Goal: Information Seeking & Learning: Learn about a topic

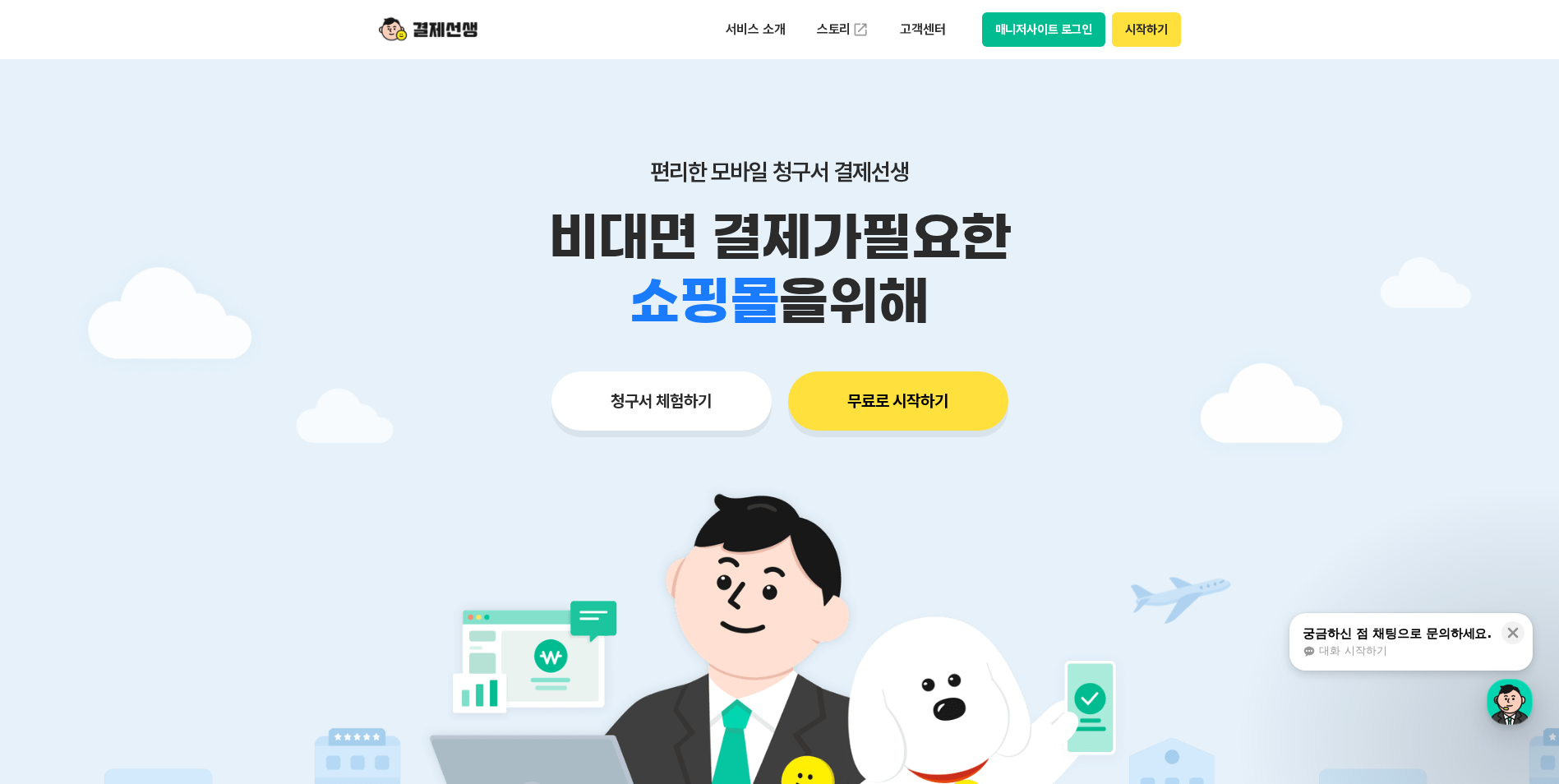
drag, startPoint x: 570, startPoint y: 232, endPoint x: 1029, endPoint y: 313, distance: 466.1
click at [1029, 313] on div "비대면 결제가 필요한 학원 공부방 호텔 쇼핑몰 병원 배달 보험사 항공사 골프장 을 위해" at bounding box center [779, 269] width 841 height 129
drag, startPoint x: 1029, startPoint y: 313, endPoint x: 986, endPoint y: 304, distance: 43.9
click at [986, 304] on div "학원 공부방 호텔 쇼핑몰 병원 배달 보험사 항공사 골프장 을 위해" at bounding box center [779, 301] width 841 height 64
click at [781, 30] on p "서비스 소개" at bounding box center [756, 29] width 83 height 29
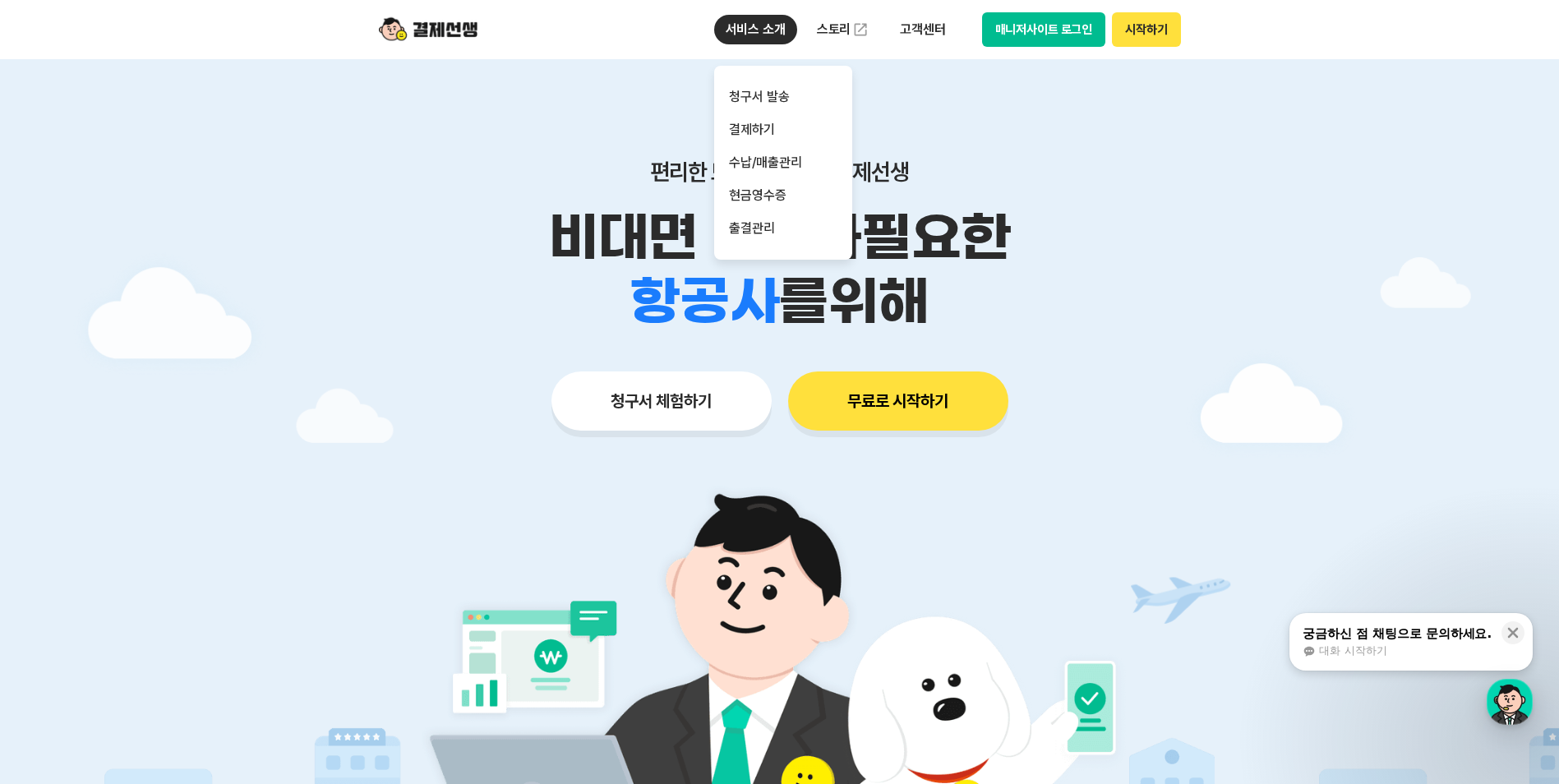
click at [770, 29] on p "서비스 소개" at bounding box center [756, 29] width 83 height 29
click at [785, 98] on link "청구서 발송" at bounding box center [783, 97] width 138 height 33
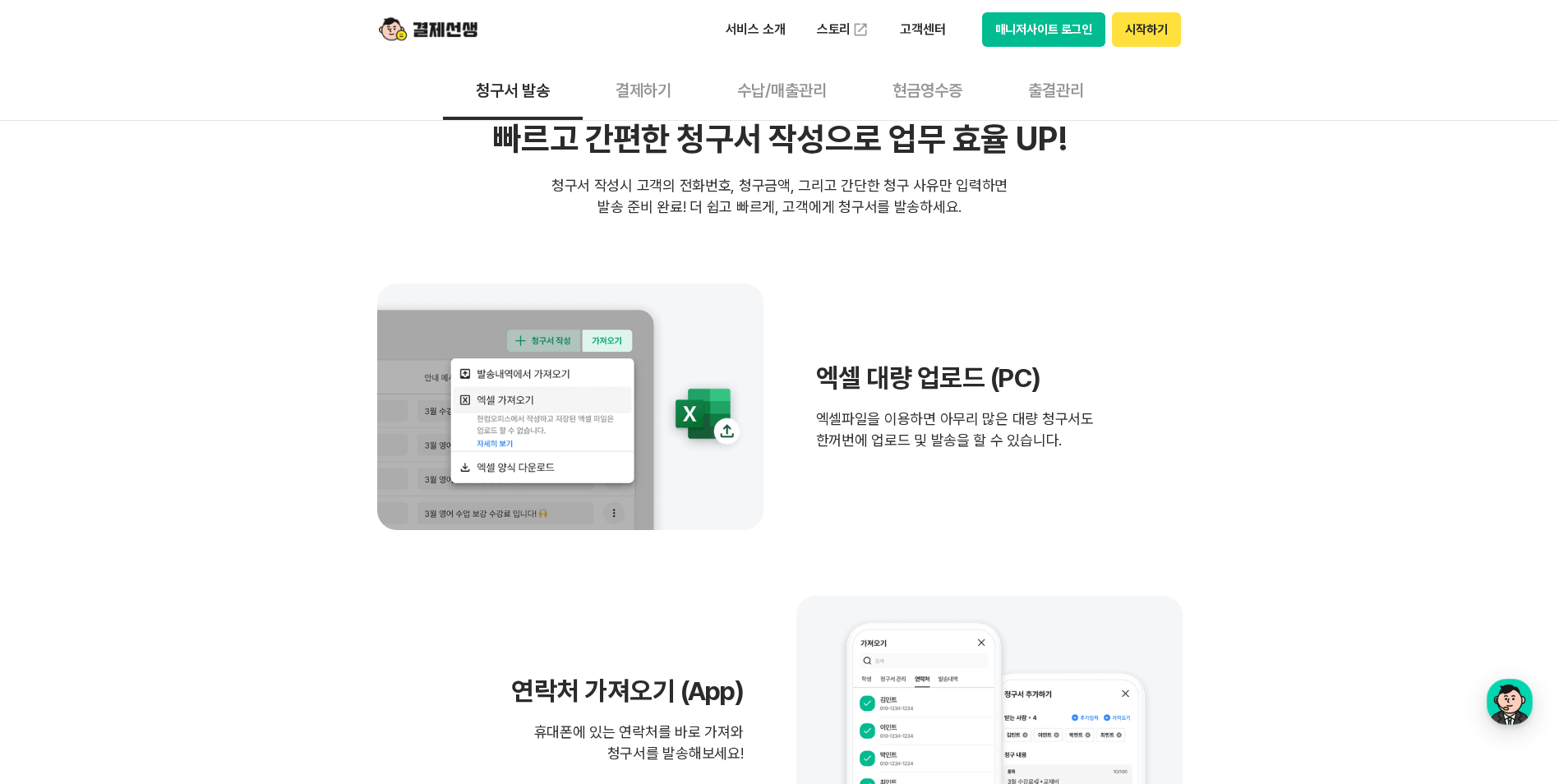
scroll to position [329, 0]
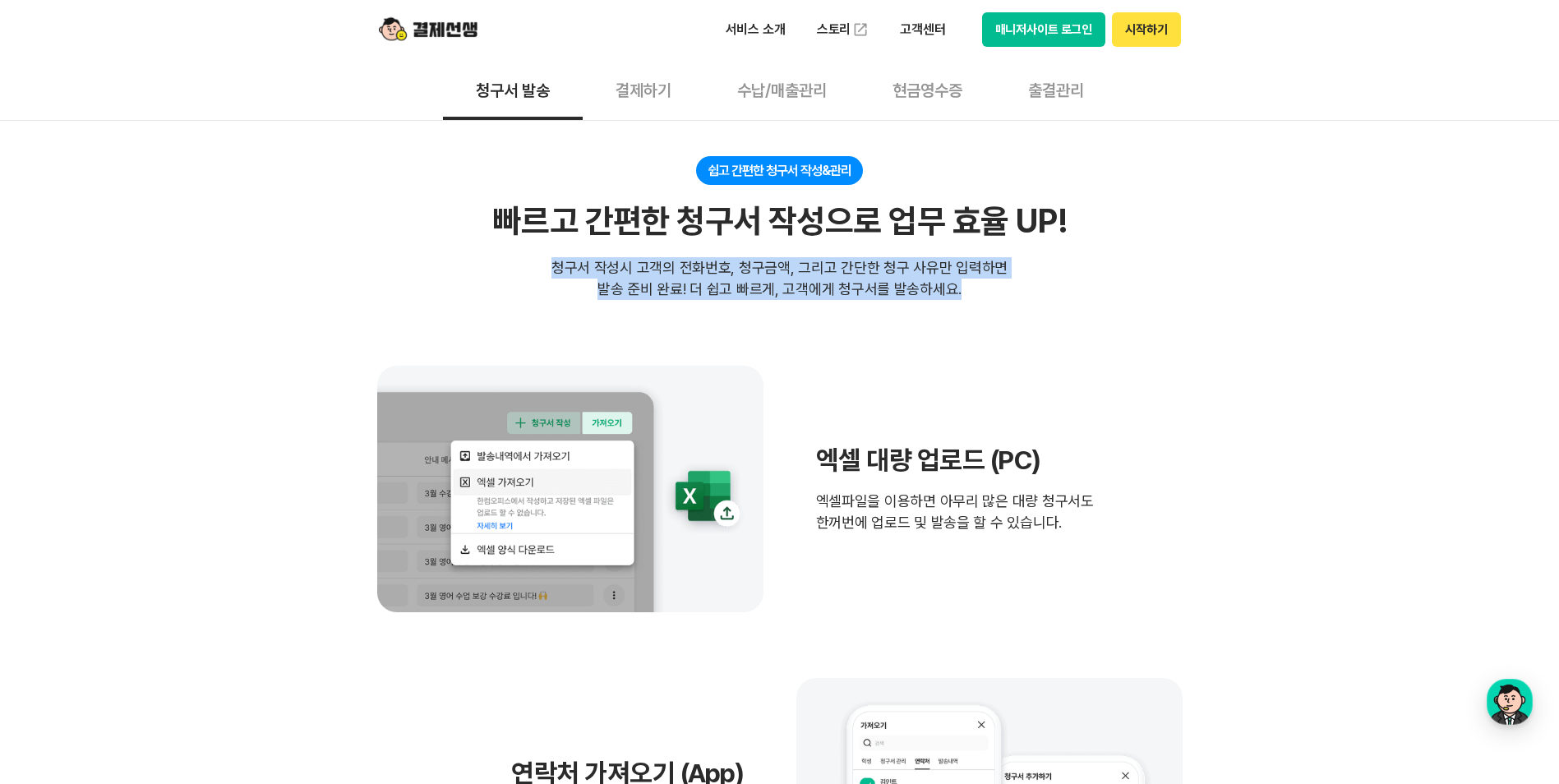
drag, startPoint x: 563, startPoint y: 266, endPoint x: 958, endPoint y: 293, distance: 395.9
click at [958, 293] on div "청구서 작성시 고객의 전화번호, 청구금액, 그리고 간단한 청구 사유만 입력하면 발송 준비 완료! 더 쉽고 빠르게, 고객에게 청구서를 발송하세요." at bounding box center [779, 279] width 456 height 43
drag, startPoint x: 958, startPoint y: 293, endPoint x: 967, endPoint y: 292, distance: 9.1
click at [967, 292] on div "청구서 작성시 고객의 전화번호, 청구금액, 그리고 간단한 청구 사유만 입력하면 발송 준비 완료! 더 쉽고 빠르게, 고객에게 청구서를 발송하세요." at bounding box center [779, 279] width 456 height 43
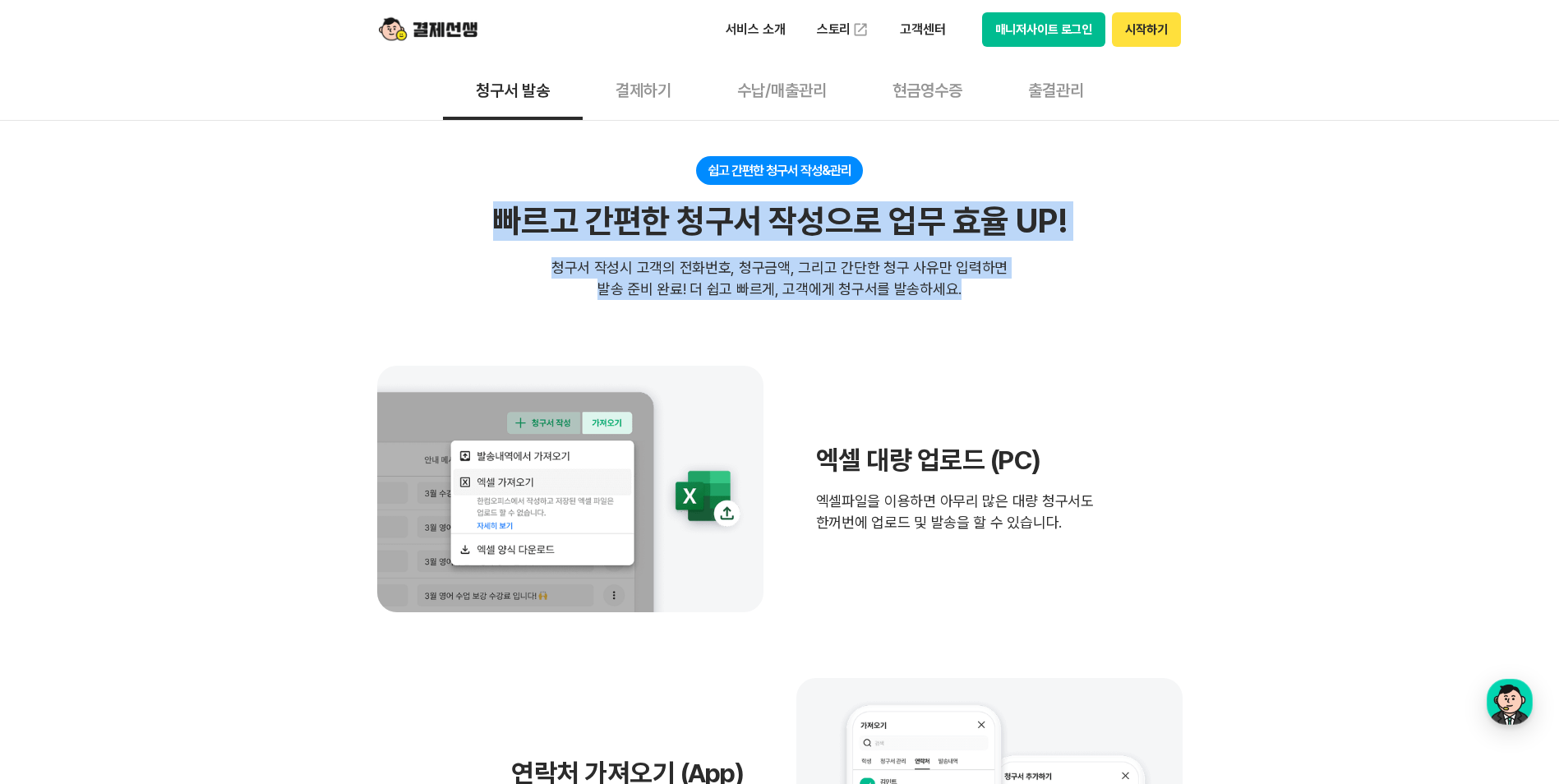
drag, startPoint x: 967, startPoint y: 296, endPoint x: 493, endPoint y: 210, distance: 481.7
click at [493, 210] on div "쉽고 간편한 청구서 작성&관리 빠르고 간편한 청구서 작성으로 업무 효율 UP! 빠르고 간편한 청구서 작성으로 업무 효율 UP! 청구서 작성시 …" at bounding box center [779, 228] width 805 height 144
click at [492, 217] on div "쉽고 간편한 청구서 작성&관리 빠르고 간편한 청구서 작성으로 업무 효율 UP! 빠르고 간편한 청구서 작성으로 업무 효율 UP! 청구서 작성시 …" at bounding box center [779, 228] width 805 height 144
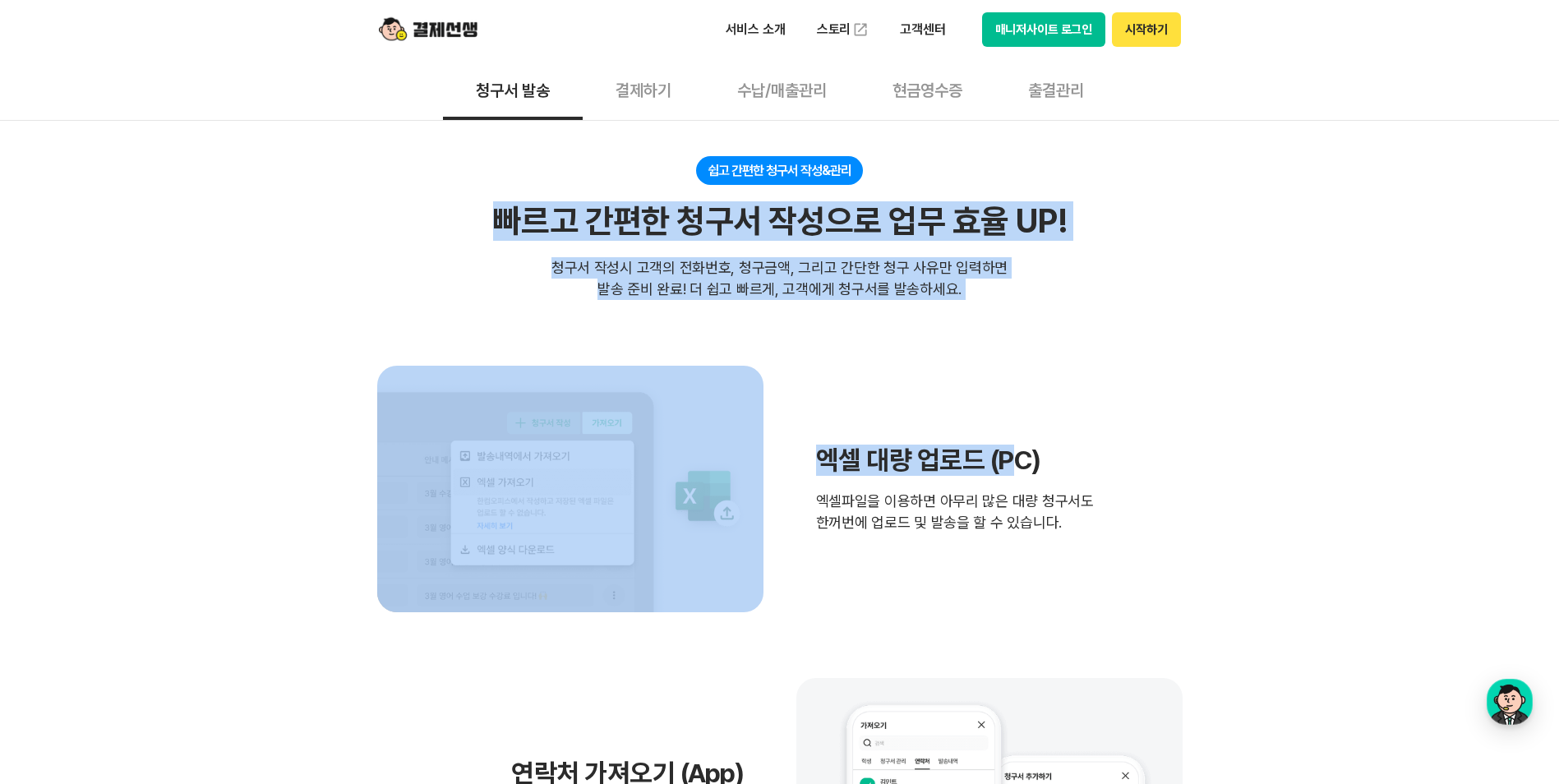
drag, startPoint x: 487, startPoint y: 220, endPoint x: 1019, endPoint y: 304, distance: 538.6
click at [1019, 304] on section "쉽고 간편한 청구서 작성&관리 빠르고 간편한 청구서 작성으로 업무 효율 UP! 빠르고 간편한 청구서 작성으로 업무 효율 UP! 청구서 작성시 …" at bounding box center [779, 725] width 805 height 1138
drag, startPoint x: 1019, startPoint y: 304, endPoint x: 978, endPoint y: 300, distance: 41.2
click at [994, 304] on section "쉽고 간편한 청구서 작성&관리 빠르고 간편한 청구서 작성으로 업무 효율 UP! 빠르고 간편한 청구서 작성으로 업무 효율 UP! 청구서 작성시 …" at bounding box center [779, 725] width 805 height 1138
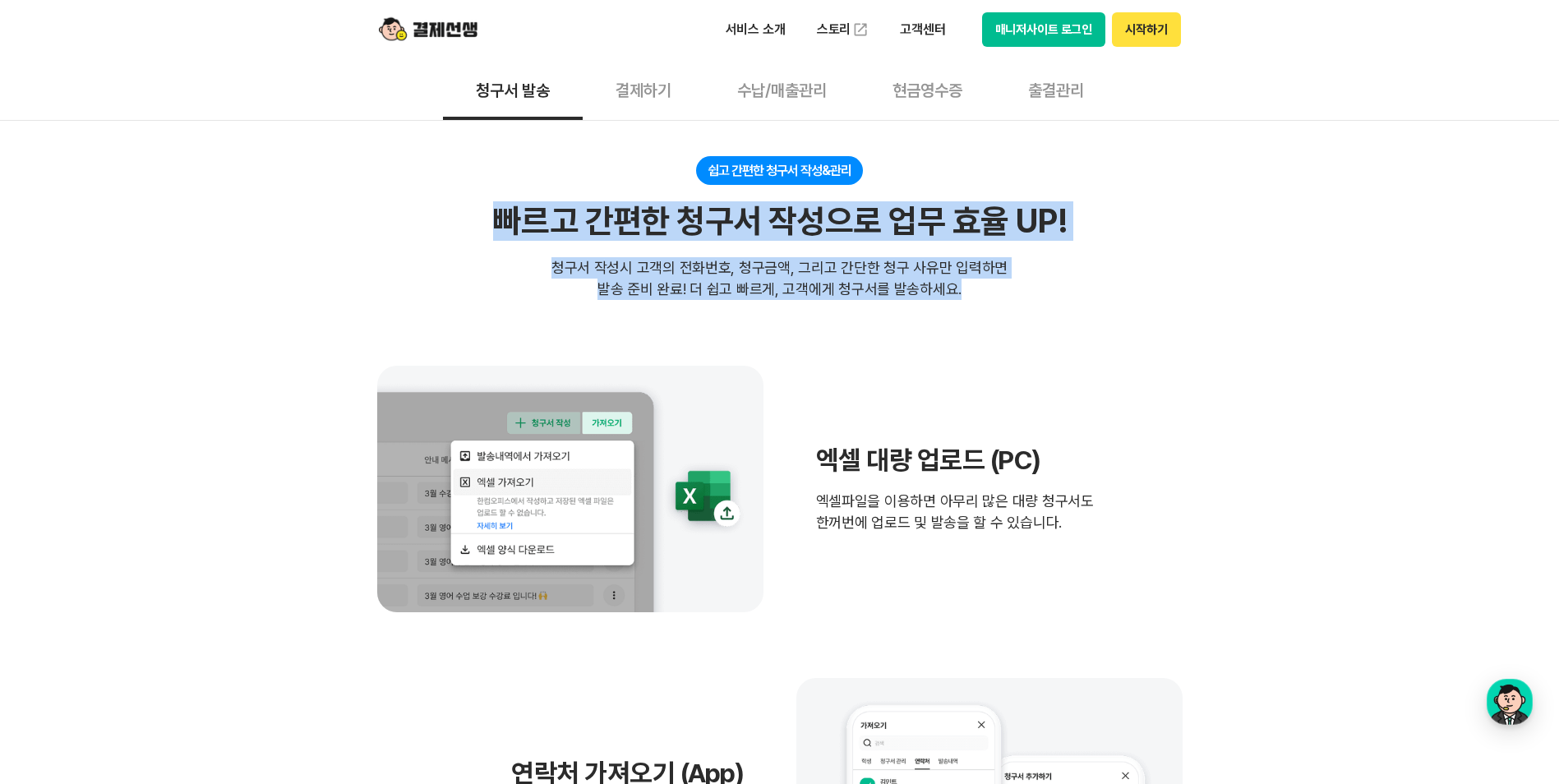
drag, startPoint x: 697, startPoint y: 278, endPoint x: 448, endPoint y: 229, distance: 253.8
click at [448, 229] on div "쉽고 간편한 청구서 작성&관리 빠르고 간편한 청구서 작성으로 업무 효율 UP! 빠르고 간편한 청구서 작성으로 업무 효율 UP! 청구서 작성시 …" at bounding box center [779, 228] width 805 height 144
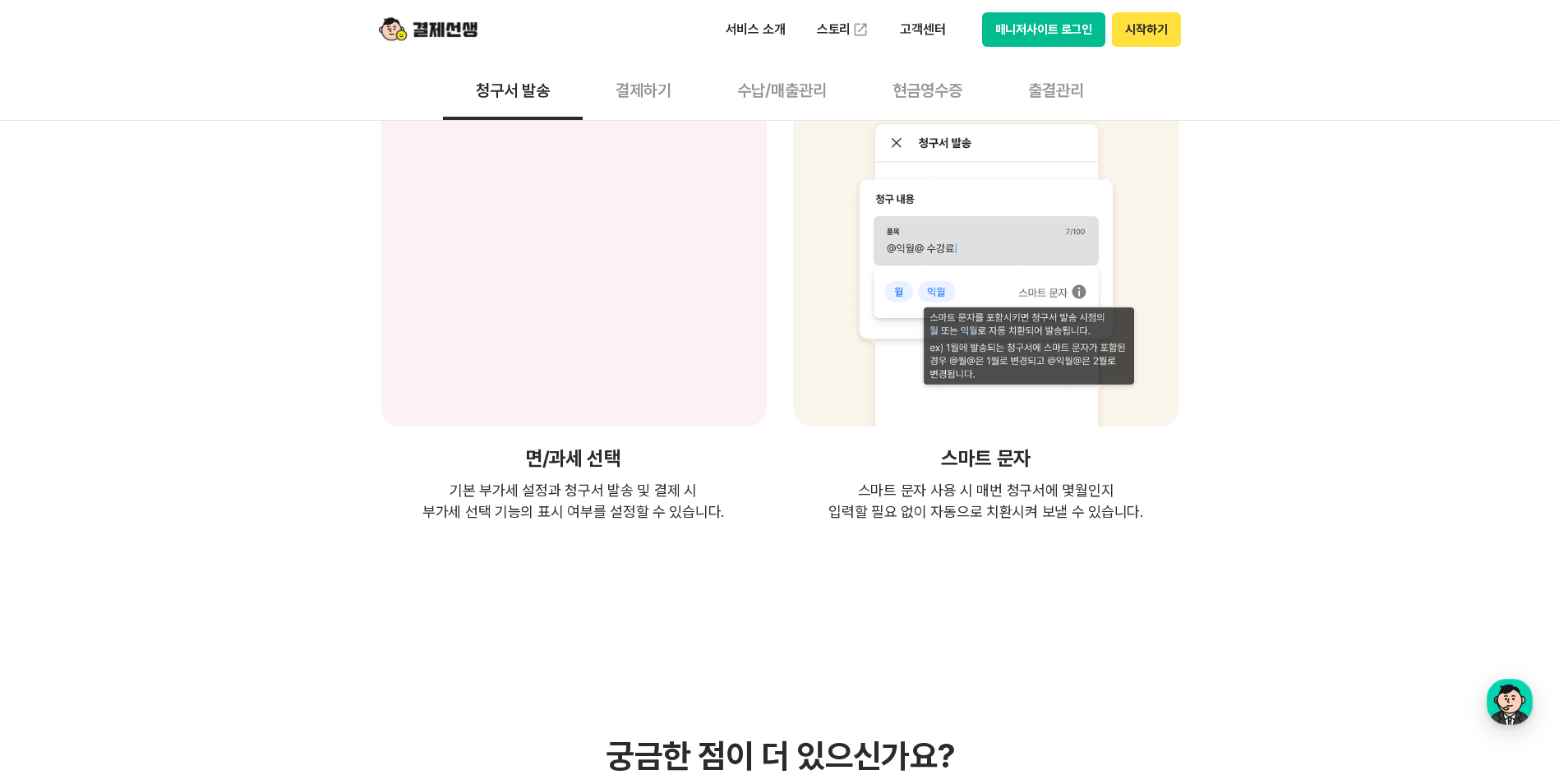
scroll to position [3121, 0]
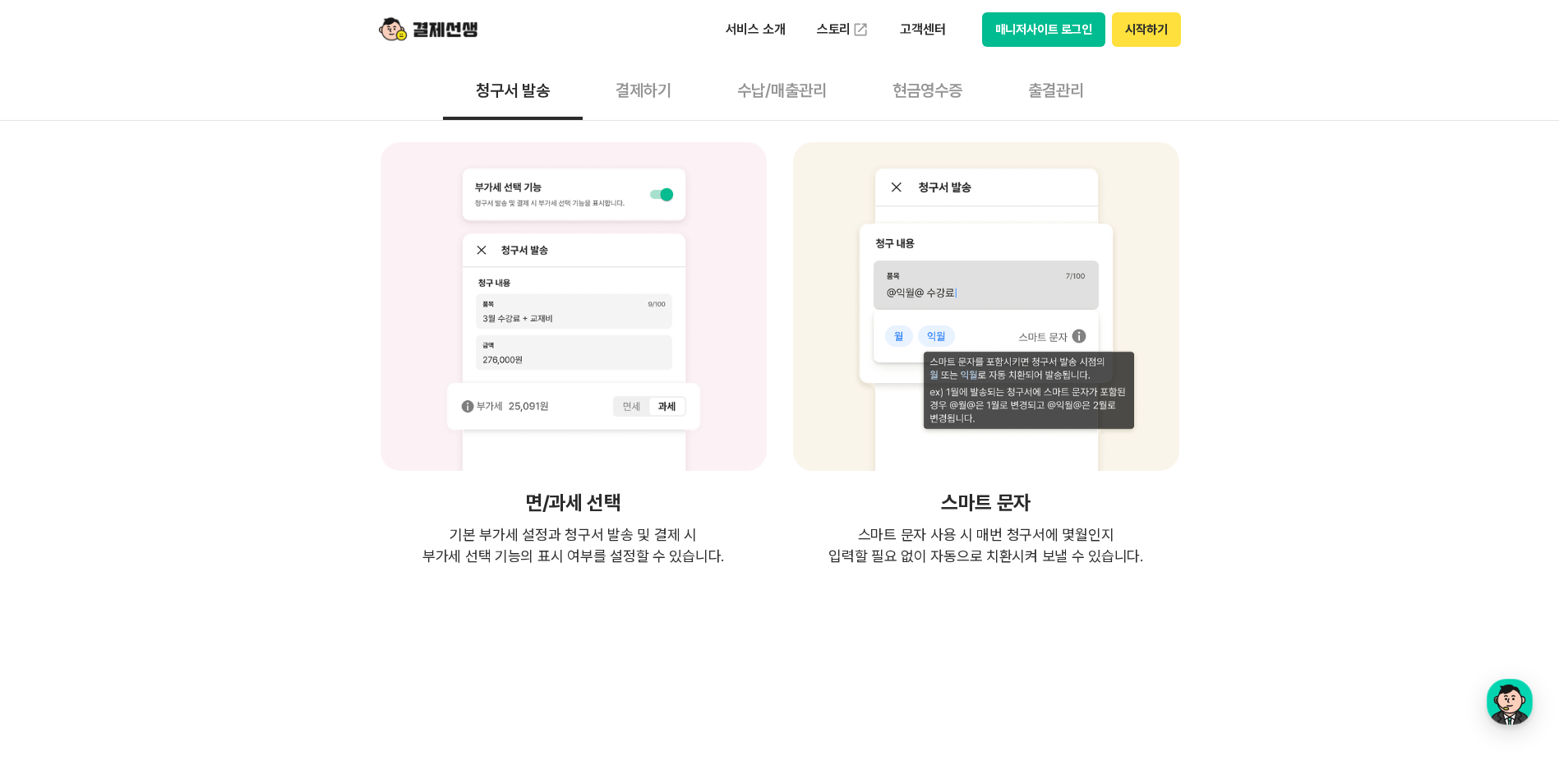
click at [484, 95] on button "청구서 발송" at bounding box center [512, 90] width 140 height 60
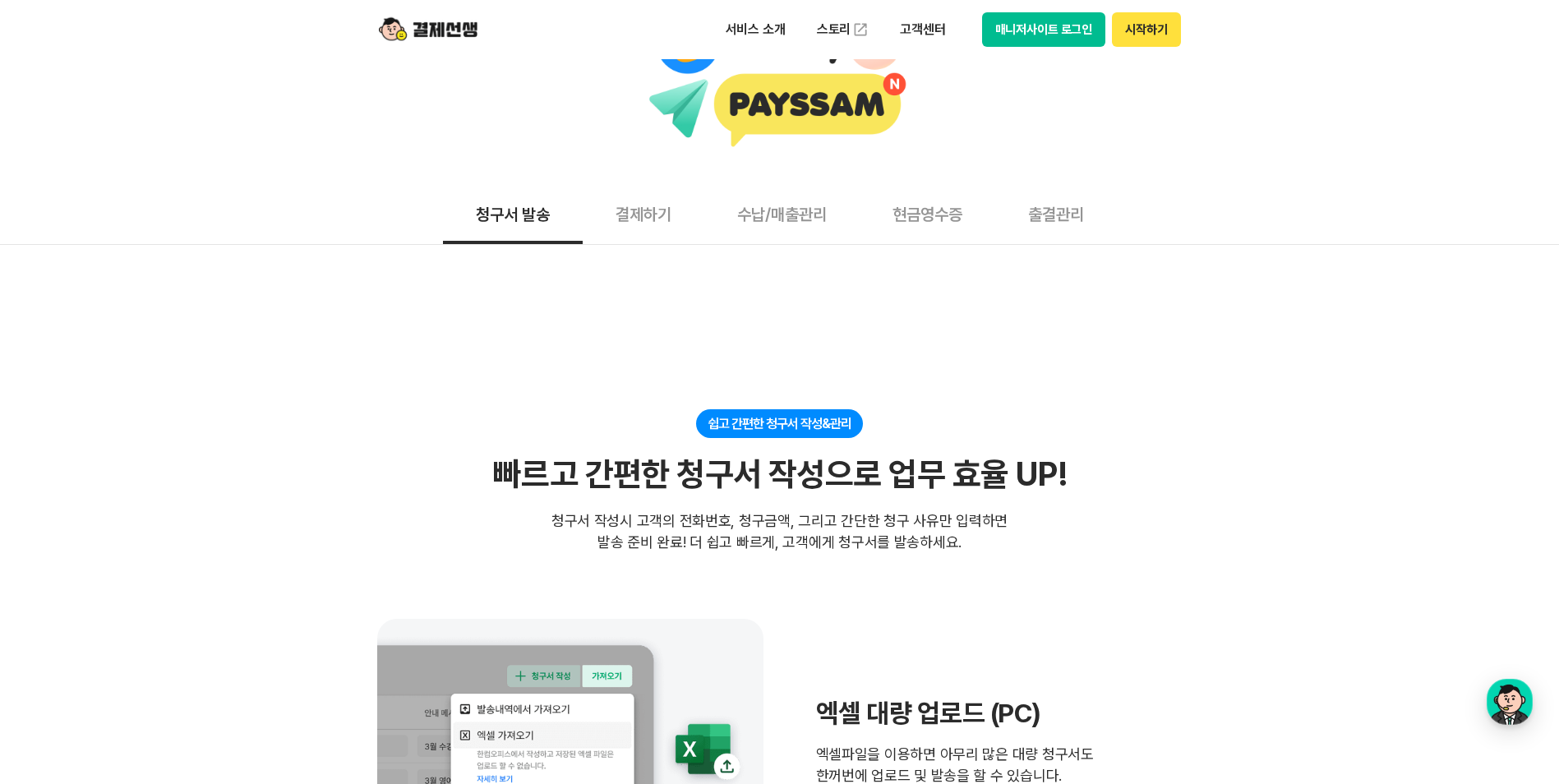
scroll to position [164, 0]
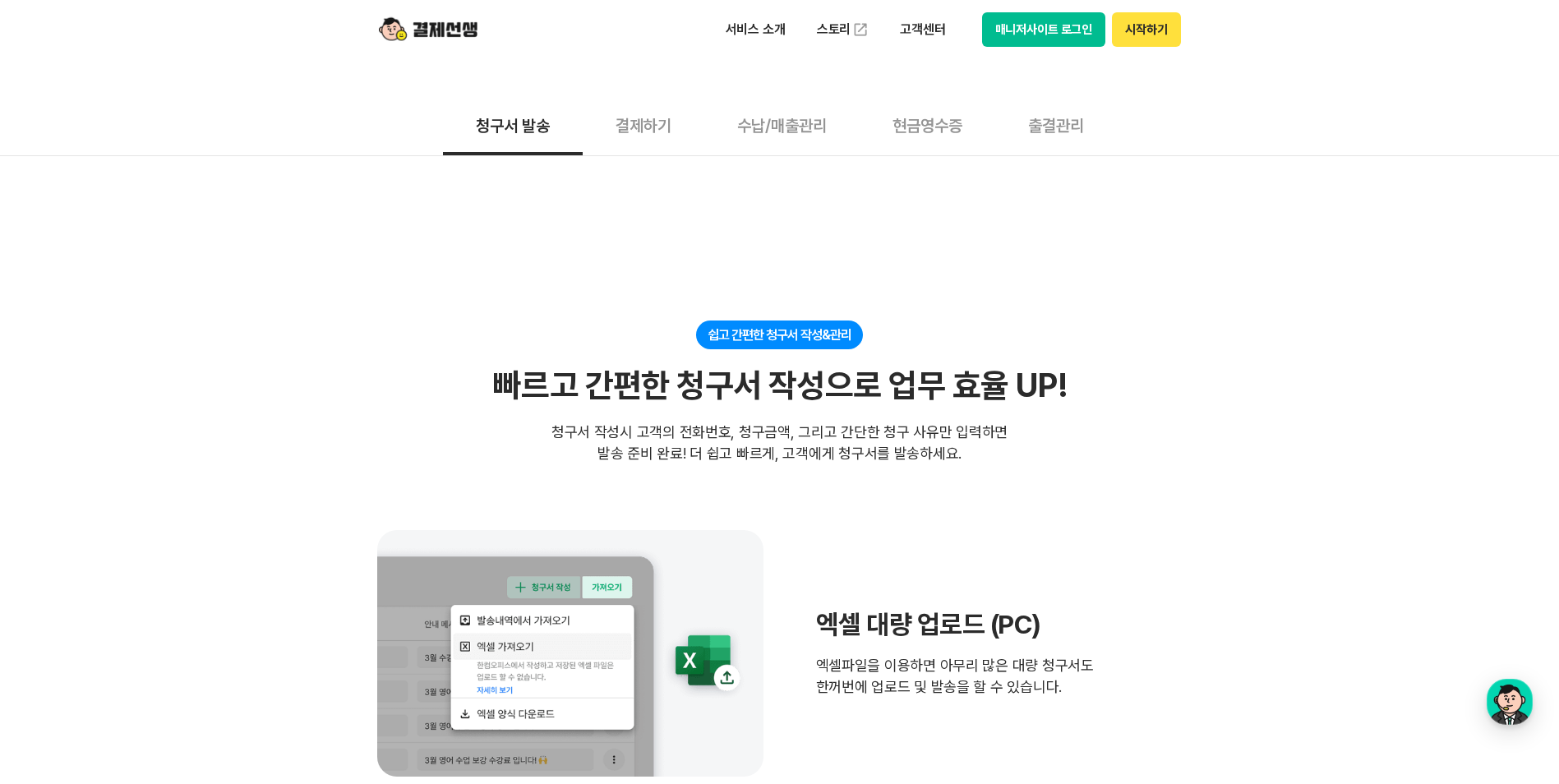
click at [883, 132] on button "현금영수증" at bounding box center [927, 125] width 135 height 60
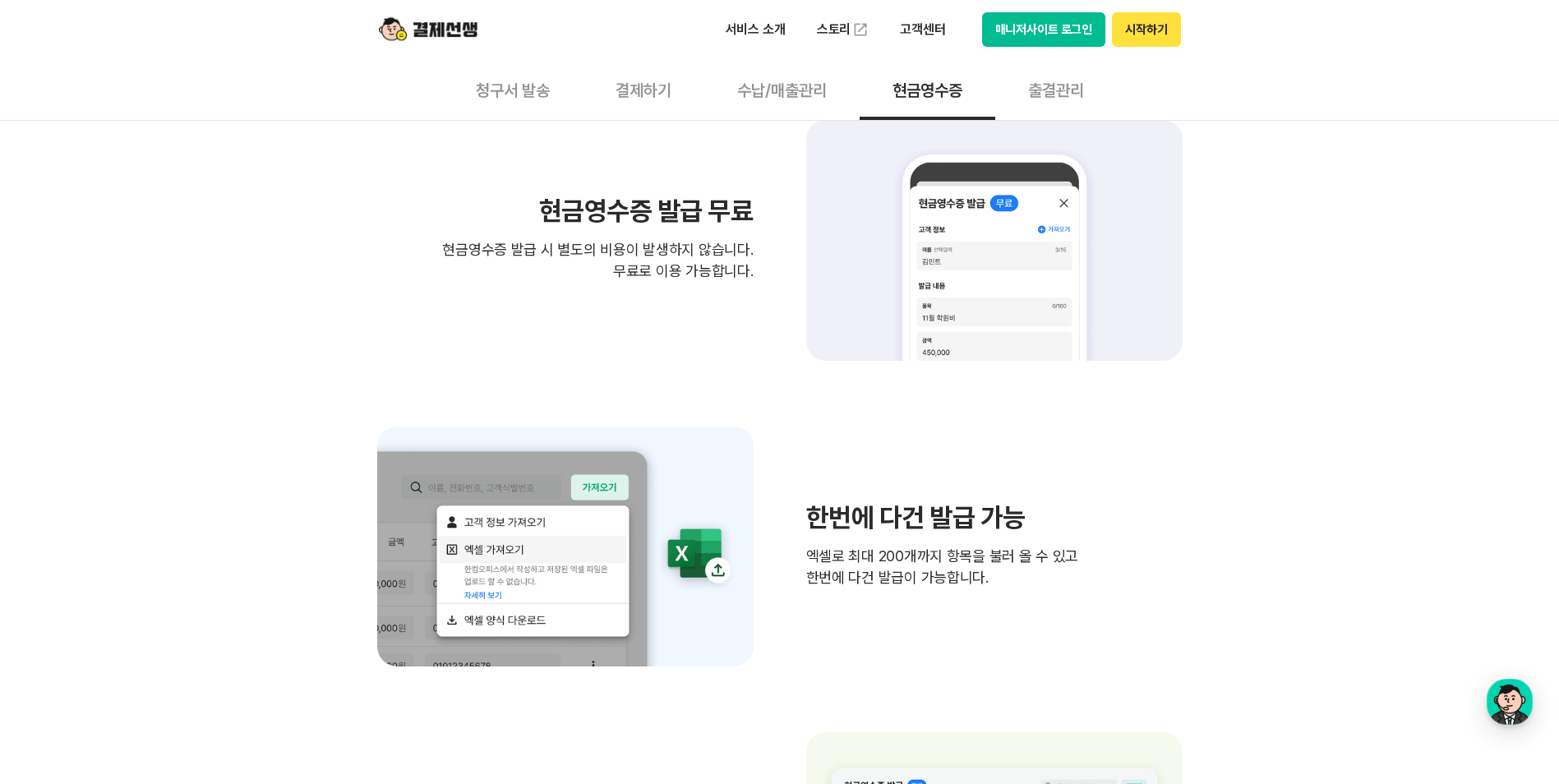
scroll to position [657, 0]
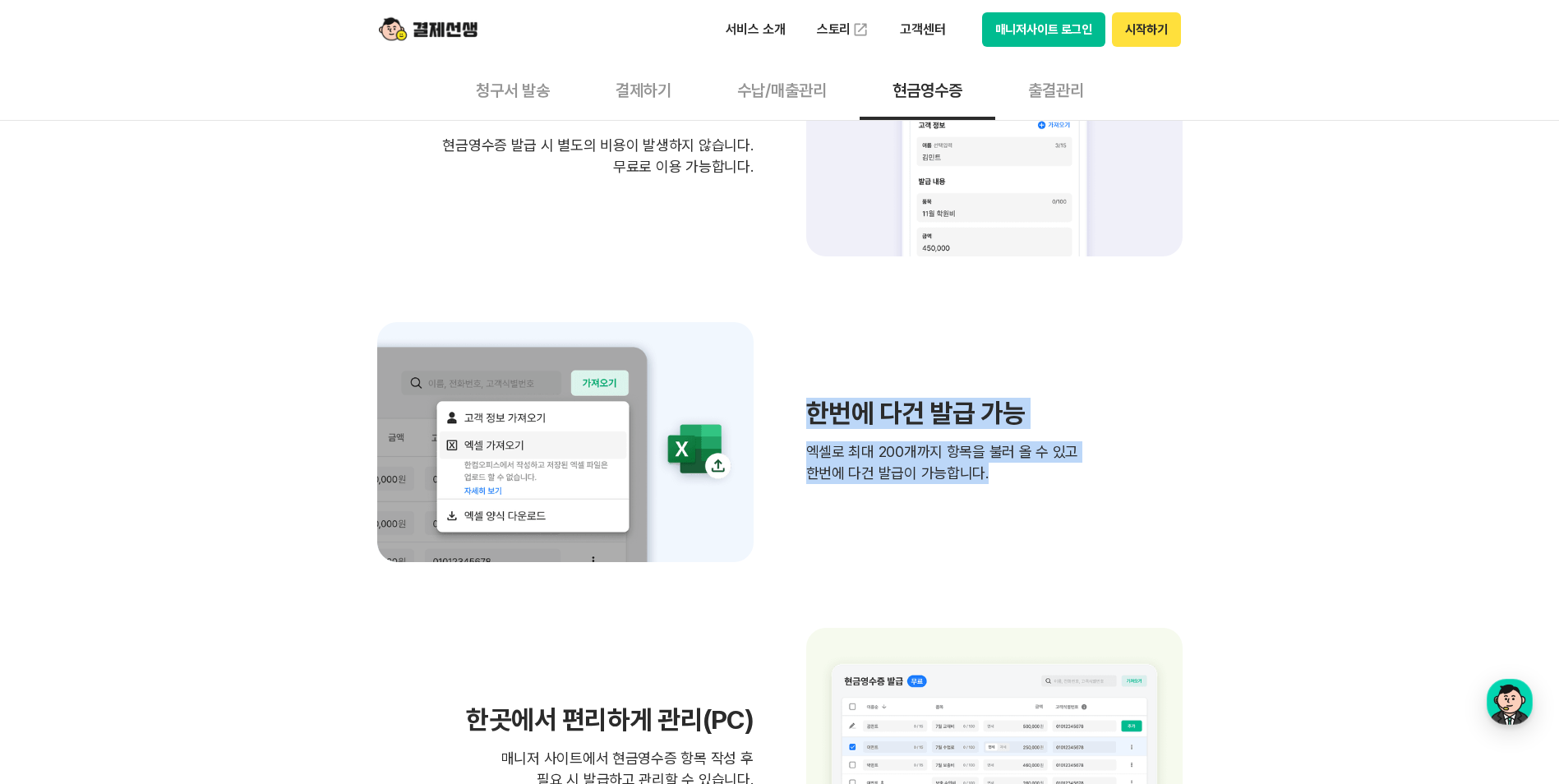
drag, startPoint x: 860, startPoint y: 433, endPoint x: 987, endPoint y: 487, distance: 138.0
click at [987, 487] on div "한번에 다건 발급 가능 엑셀로 최대 200개까지 항목을 불러 올 수 있고 한번에 다건 발급이 가능합니다." at bounding box center [779, 442] width 805 height 241
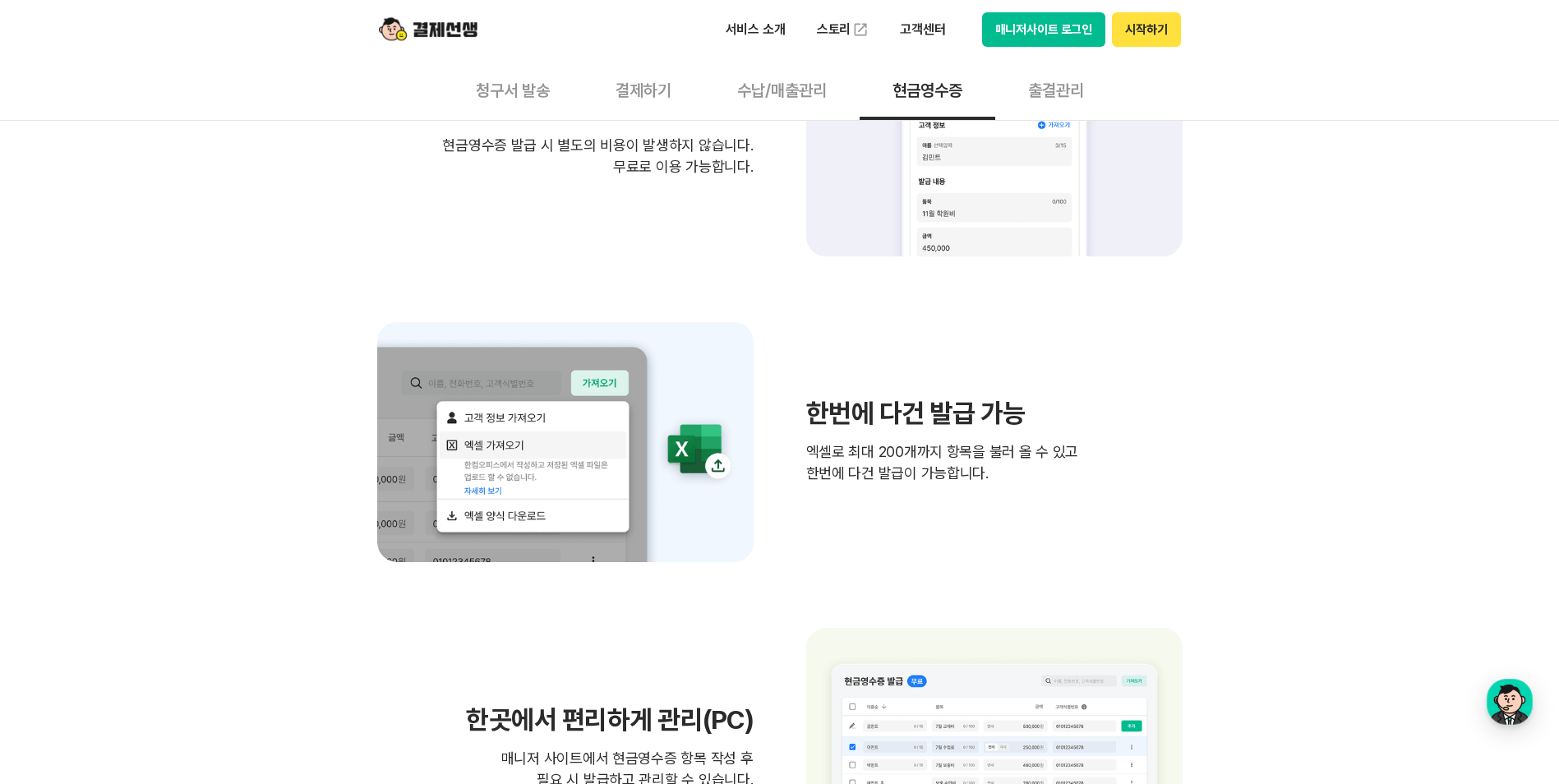
click at [764, 84] on button "수납/매출관리" at bounding box center [782, 90] width 155 height 60
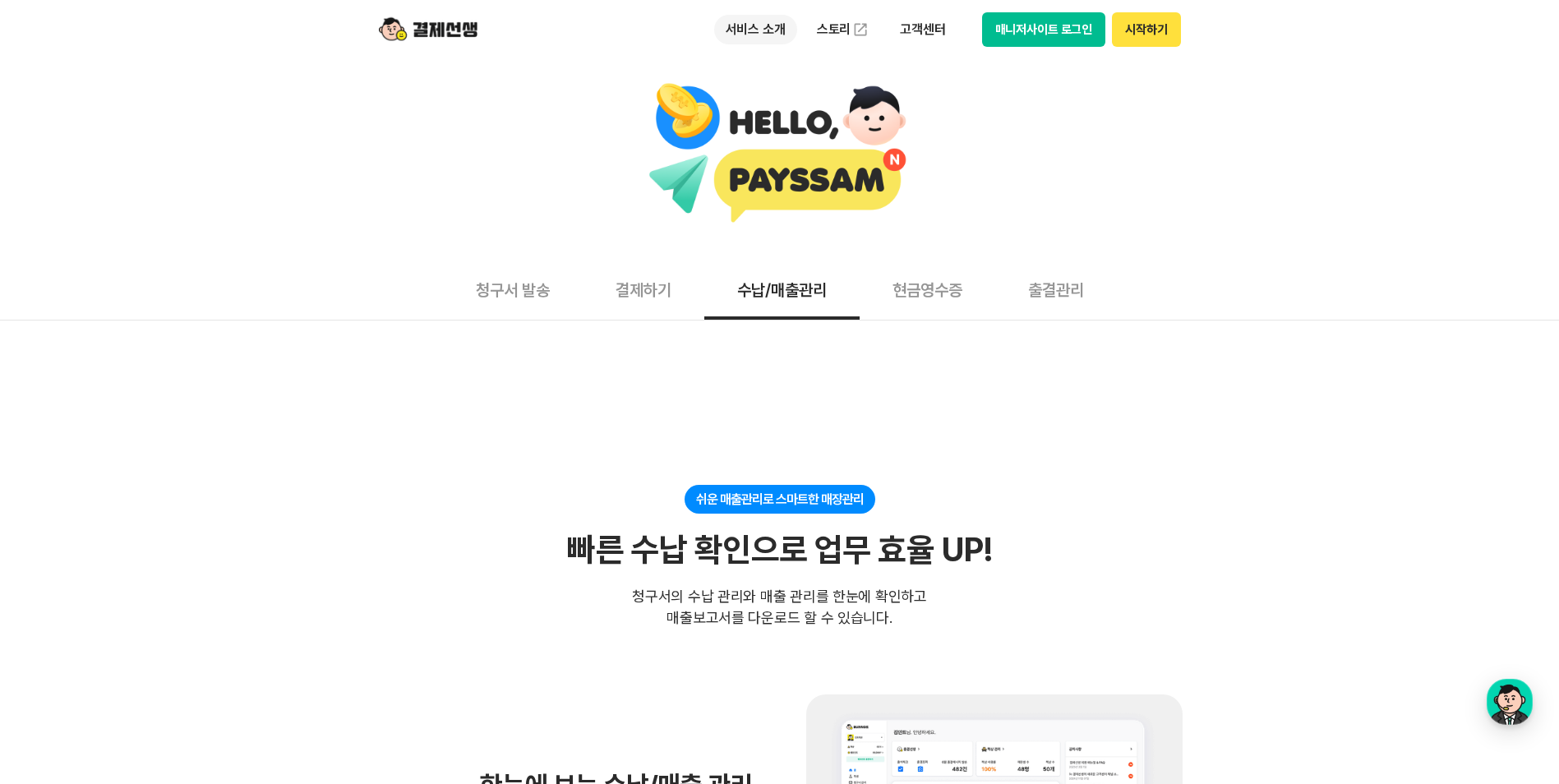
click at [764, 27] on p "서비스 소개" at bounding box center [756, 29] width 83 height 29
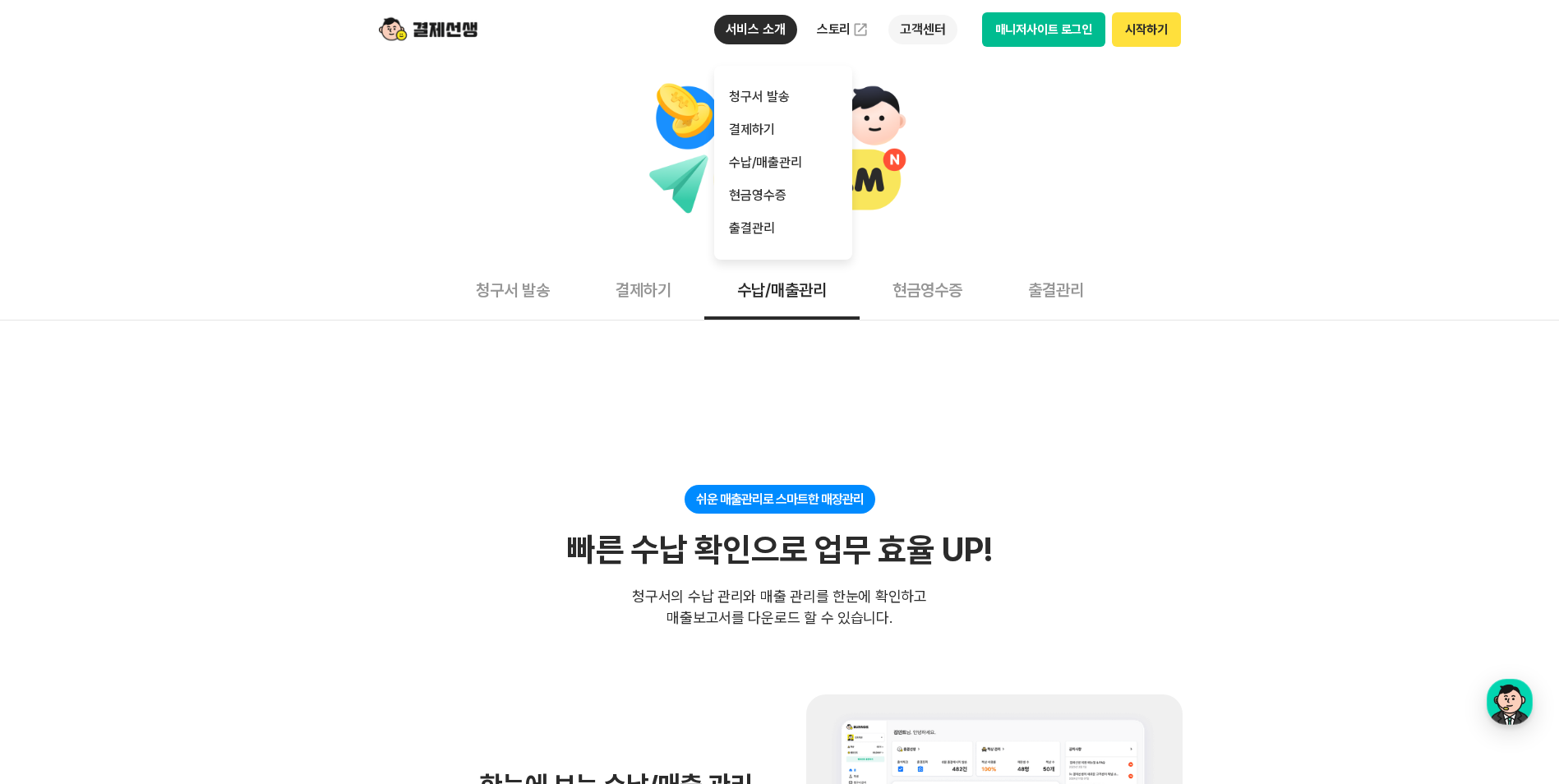
click at [917, 26] on p "고객센터" at bounding box center [922, 29] width 68 height 29
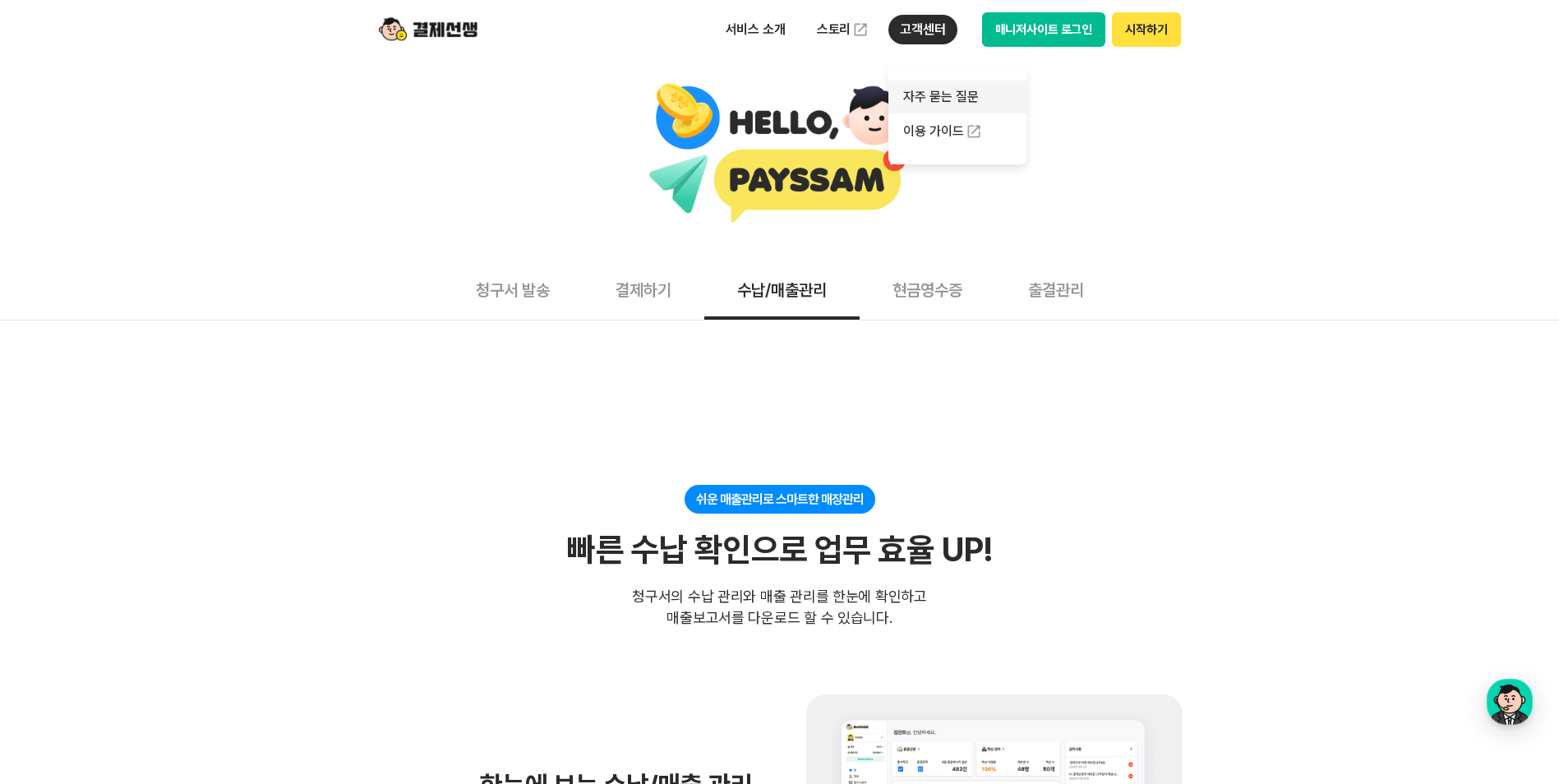
click at [939, 95] on link "자주 묻는 질문" at bounding box center [958, 97] width 138 height 33
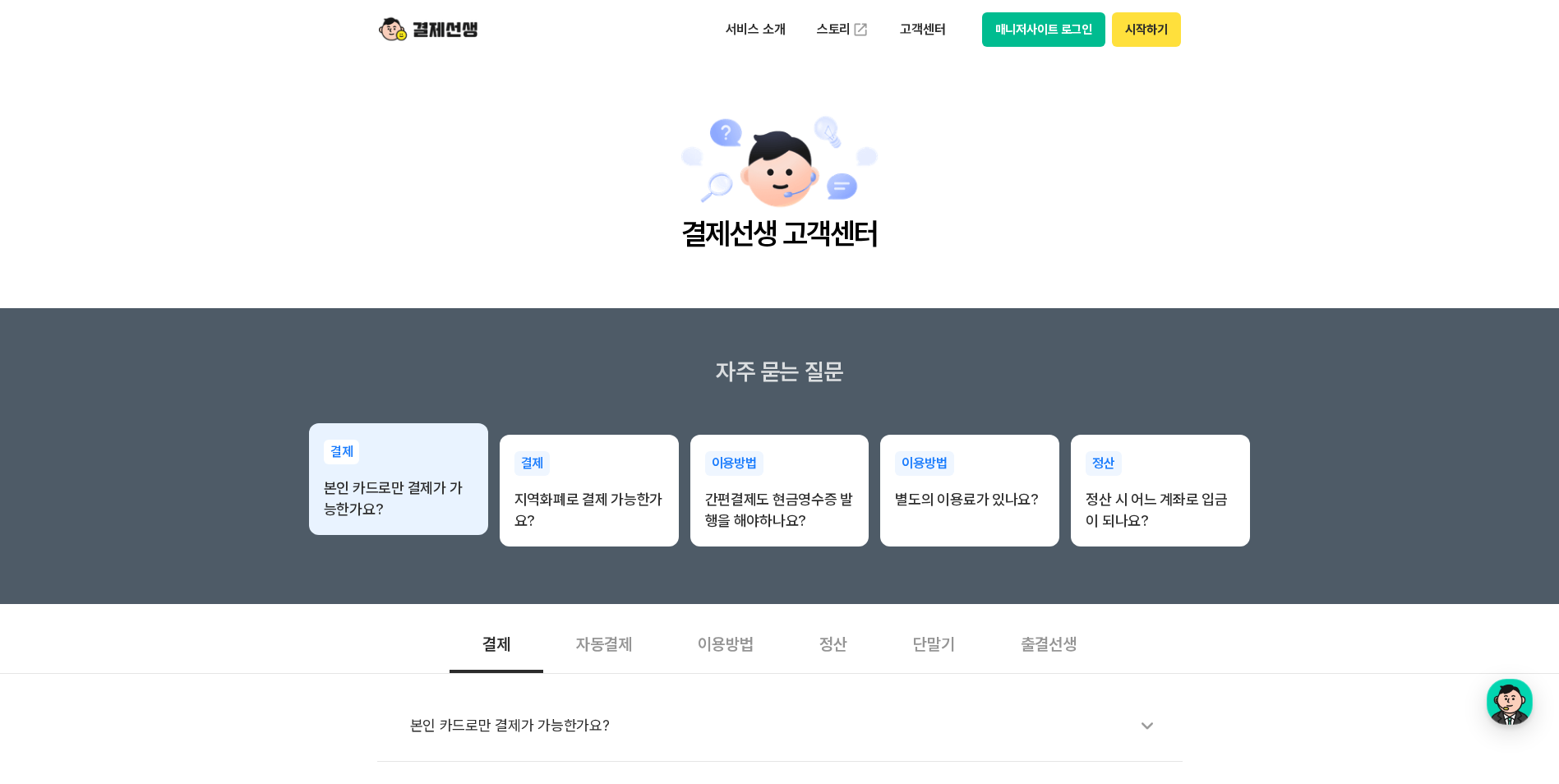
click at [440, 494] on p "본인 카드로만 결제가 가능한가요?" at bounding box center [398, 499] width 149 height 43
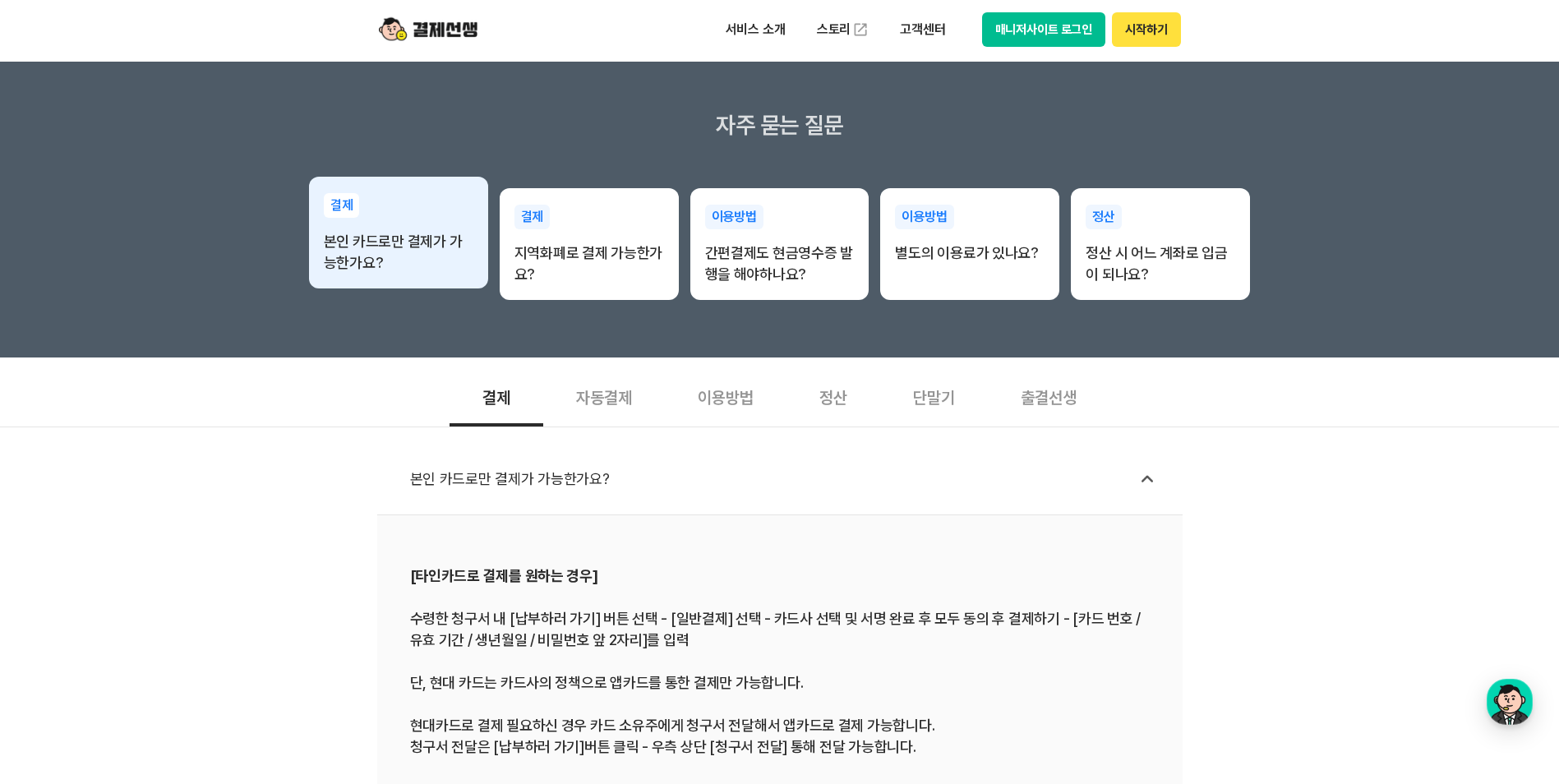
scroll to position [329, 0]
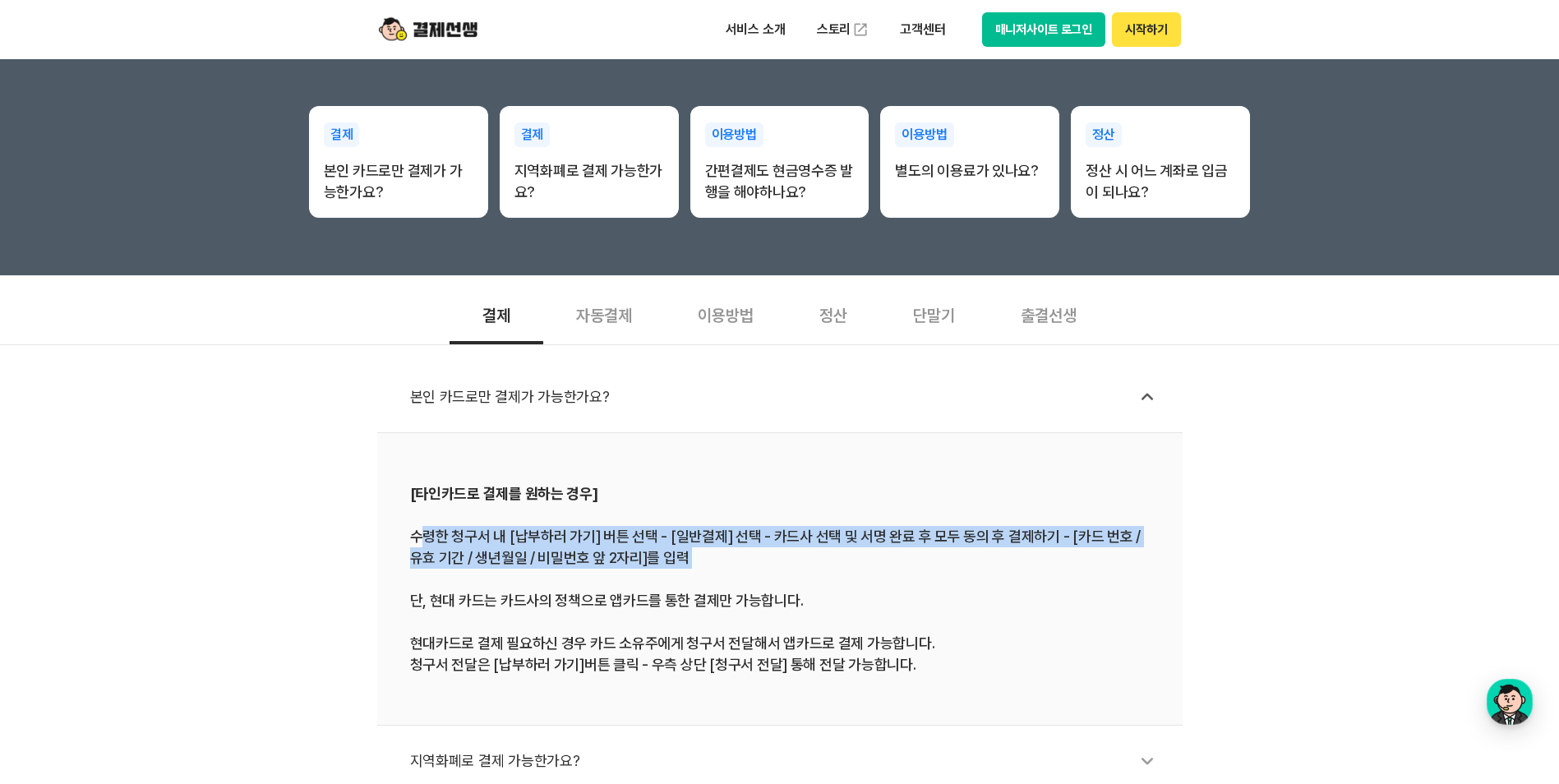
drag, startPoint x: 419, startPoint y: 531, endPoint x: 721, endPoint y: 572, distance: 304.8
click at [721, 572] on div "[타인카드로 결제를 원하는 경우] 수령한 청구서 내 [납부하러 가기] 버튼 선택 - [일반결제] 선택 - 카드사 선택 및 서명 완료 후 모두 …" at bounding box center [779, 579] width 739 height 193
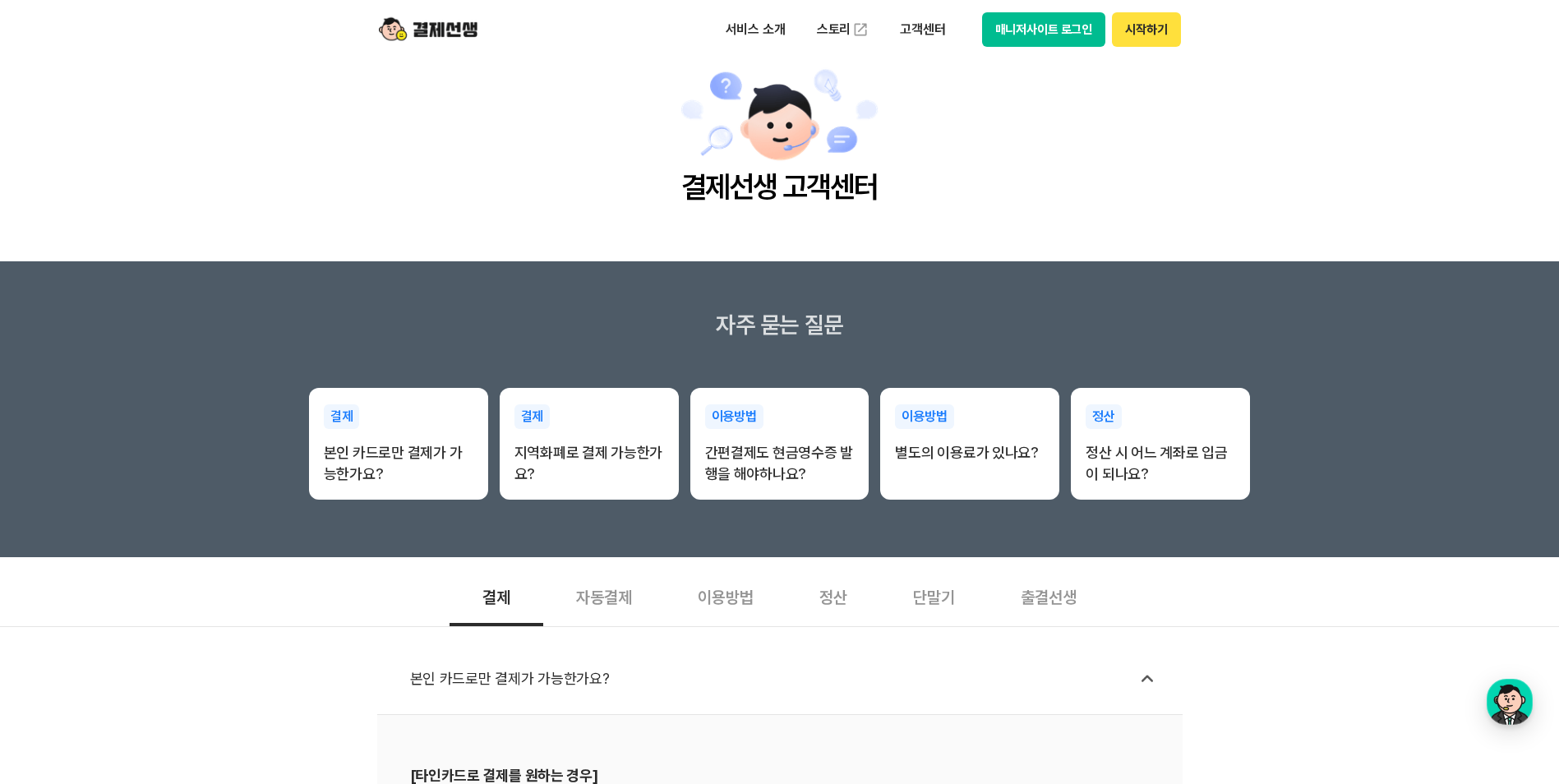
scroll to position [0, 0]
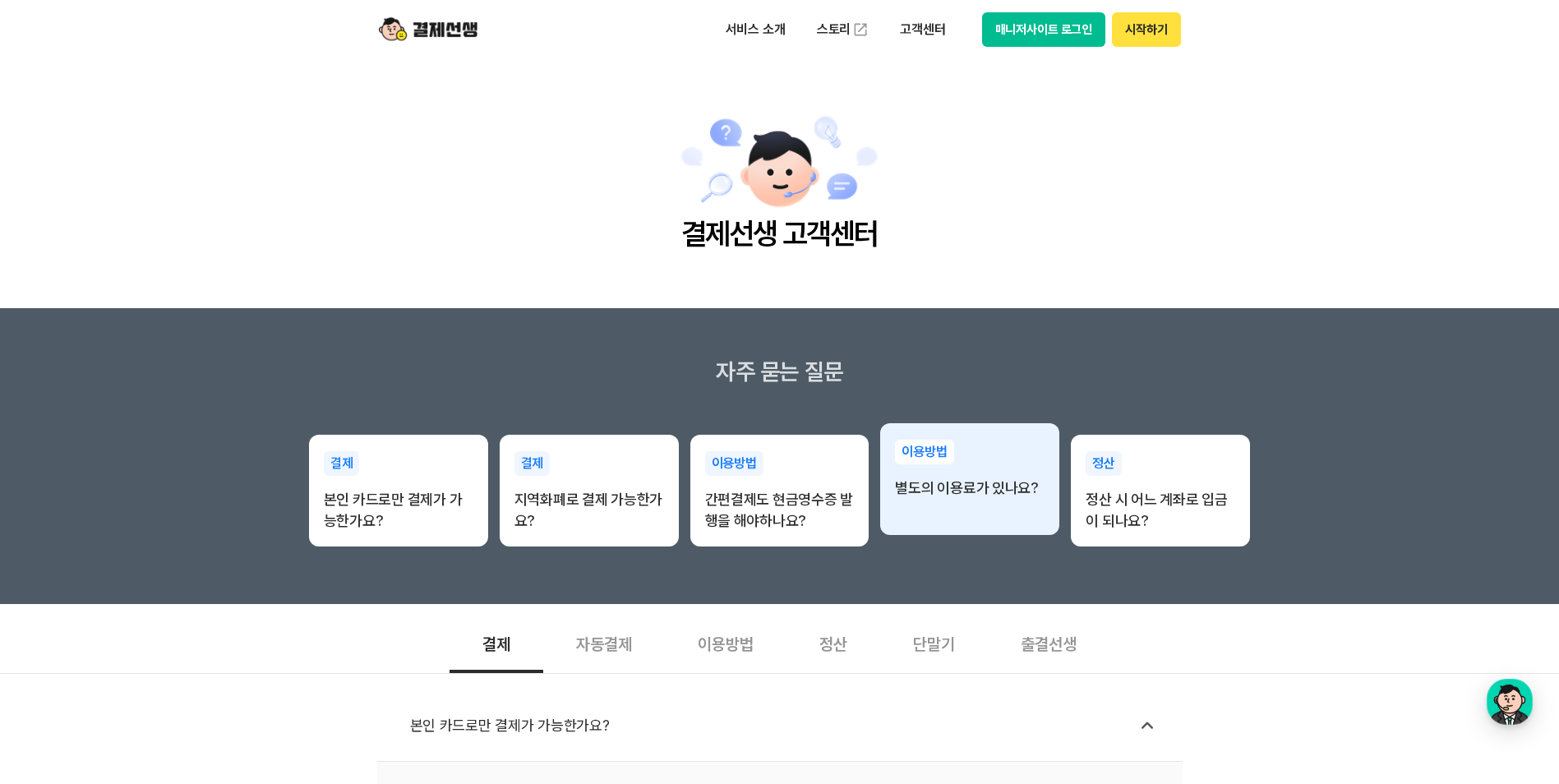
click at [922, 500] on div "이용방법 별도의 이용료가 있나요?" at bounding box center [970, 468] width 179 height 92
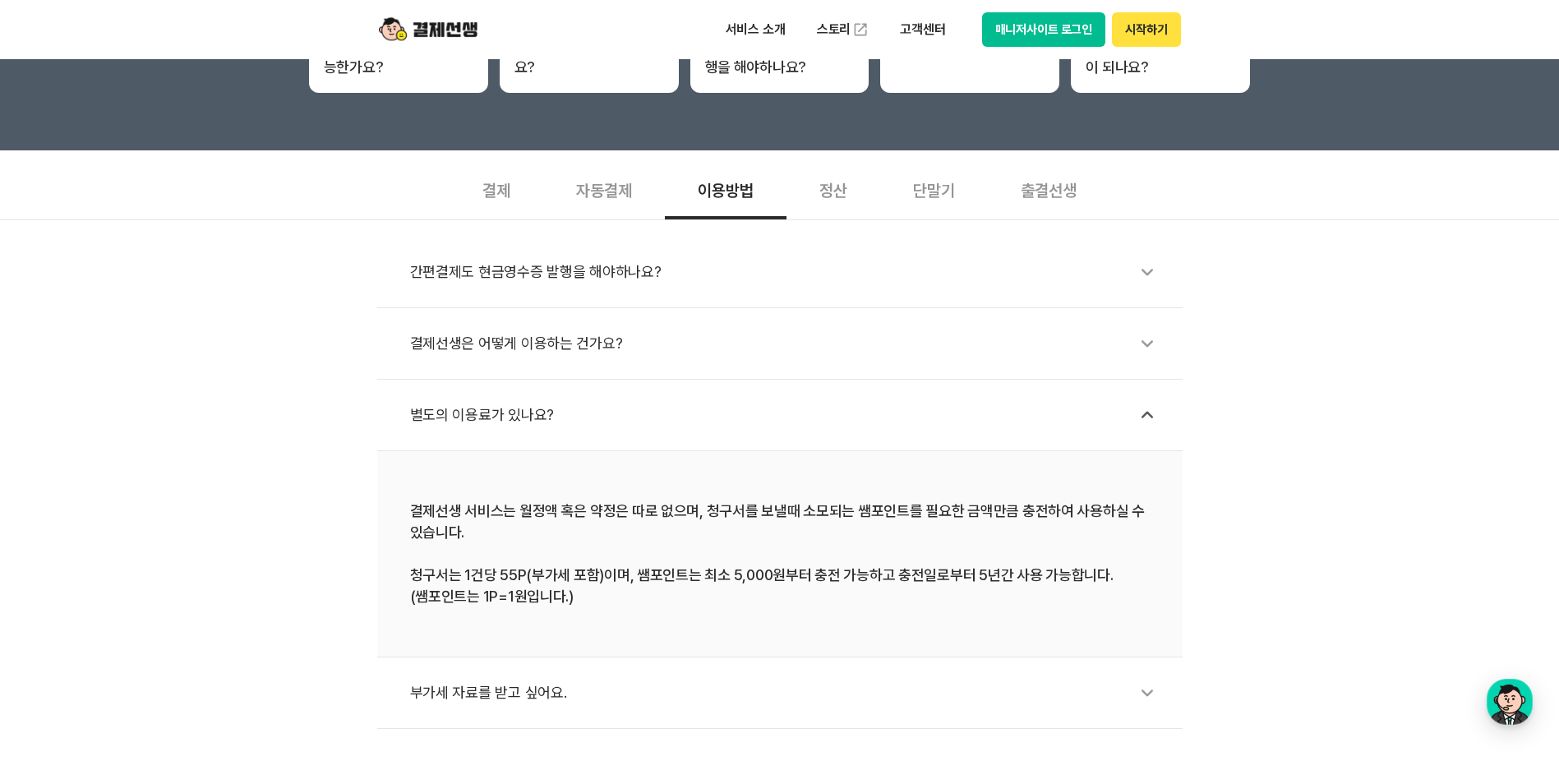
scroll to position [575, 0]
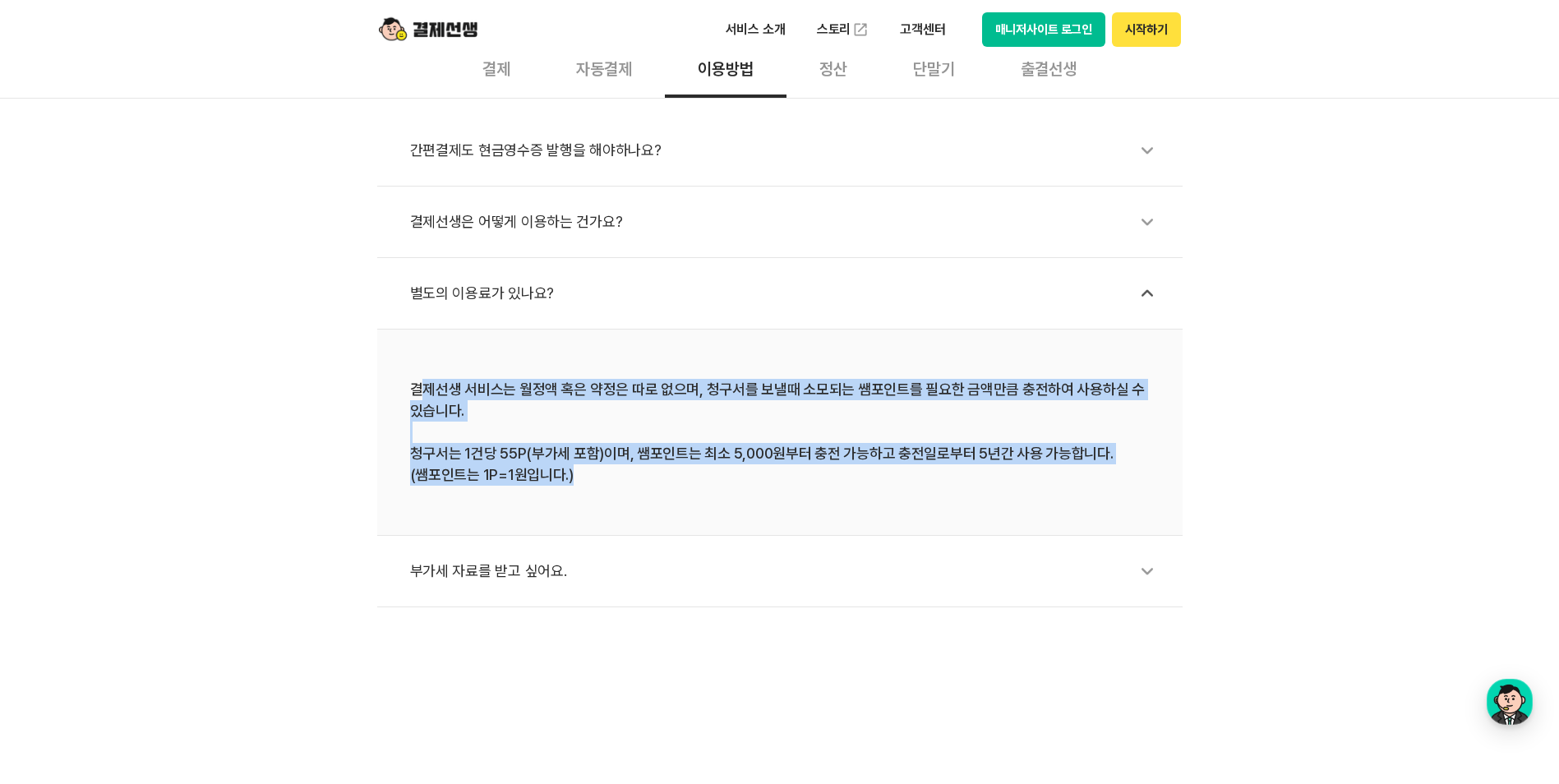
drag, startPoint x: 688, startPoint y: 490, endPoint x: 418, endPoint y: 391, distance: 287.6
click at [418, 391] on li "결제선생 서비스는 월정액 혹은 약정은 따로 없으며, 청구서를 보낼때 소모되는 쌤포인트를 필요한 금액만큼 충전하여 사용하실 수 있습니다. 청구서…" at bounding box center [779, 432] width 805 height 206
click at [418, 391] on div "결제선생 서비스는 월정액 혹은 약정은 따로 없으며, 청구서를 보낼때 소모되는 쌤포인트를 필요한 금액만큼 충전하여 사용하실 수 있습니다. 청구서…" at bounding box center [779, 432] width 739 height 107
drag, startPoint x: 412, startPoint y: 384, endPoint x: 680, endPoint y: 484, distance: 286.0
click at [680, 484] on div "결제선생 서비스는 월정액 혹은 약정은 따로 없으며, 청구서를 보낼때 소모되는 쌤포인트를 필요한 금액만큼 충전하여 사용하실 수 있습니다. 청구서…" at bounding box center [779, 432] width 739 height 107
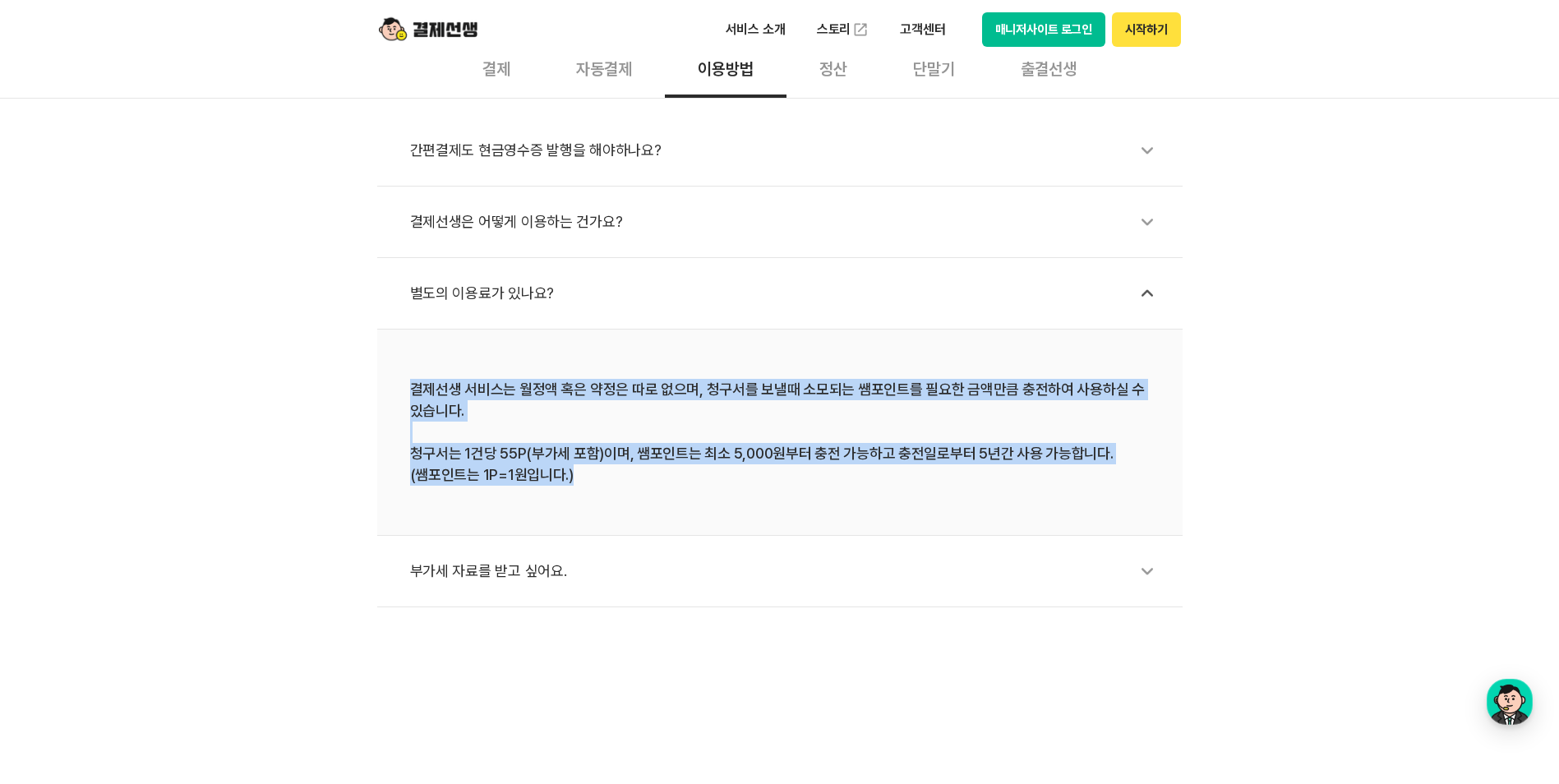
click at [680, 484] on div "결제선생 서비스는 월정액 혹은 약정은 따로 없으며, 청구서를 보낼때 소모되는 쌤포인트를 필요한 금액만큼 충전하여 사용하실 수 있습니다. 청구서…" at bounding box center [779, 432] width 739 height 107
drag, startPoint x: 669, startPoint y: 486, endPoint x: 382, endPoint y: 385, distance: 304.3
click at [382, 385] on li "결제선생 서비스는 월정액 혹은 약정은 따로 없으며, 청구서를 보낼때 소모되는 쌤포인트를 필요한 금액만큼 충전하여 사용하실 수 있습니다. 청구서…" at bounding box center [779, 432] width 805 height 206
click at [382, 392] on li "결제선생 서비스는 월정액 혹은 약정은 따로 없으며, 청구서를 보낼때 소모되는 쌤포인트를 필요한 금액만큼 충전하여 사용하실 수 있습니다. 청구서…" at bounding box center [779, 432] width 805 height 206
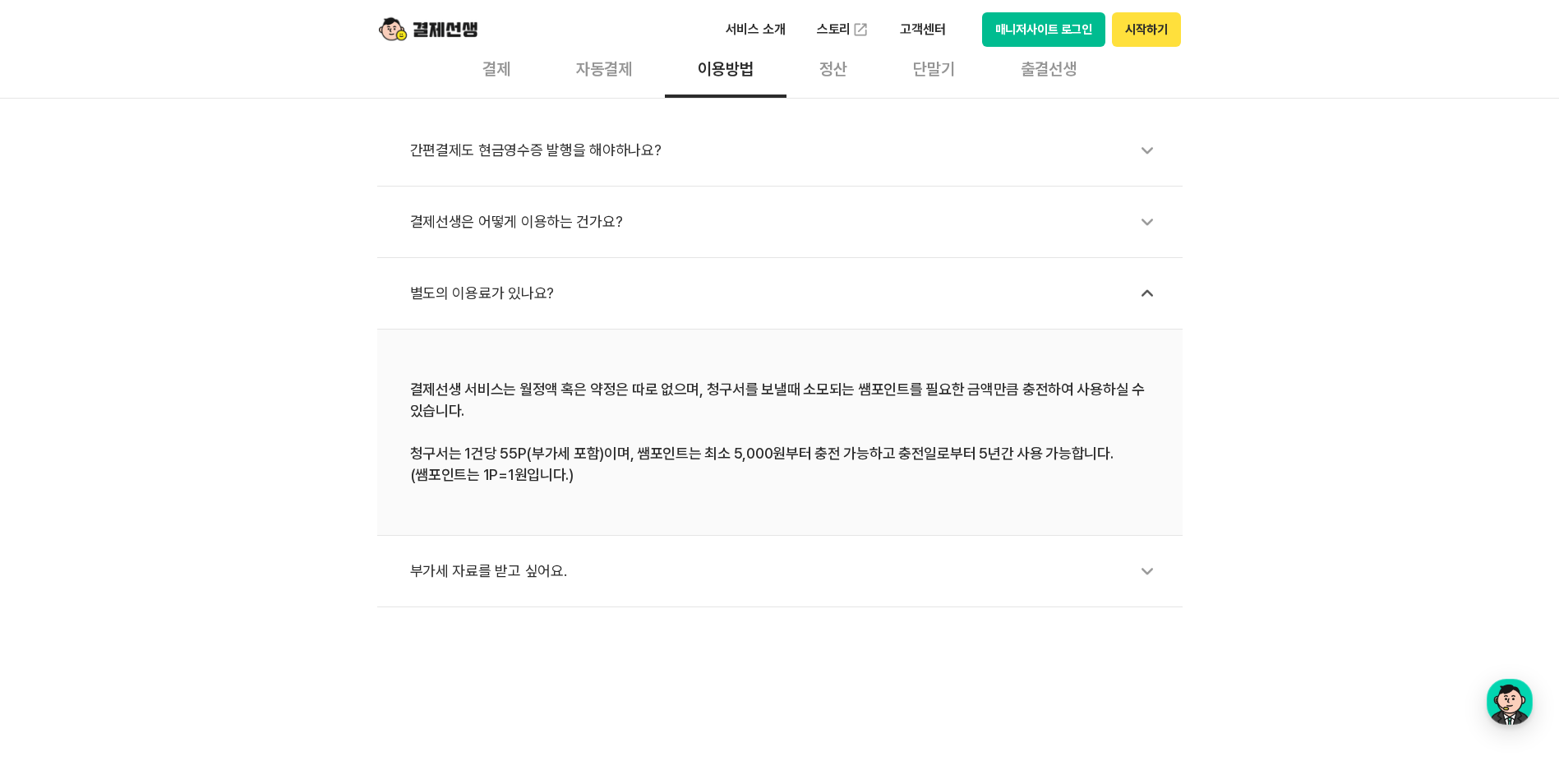
click at [624, 575] on div "부가세 자료를 받고 싶어요." at bounding box center [788, 571] width 756 height 38
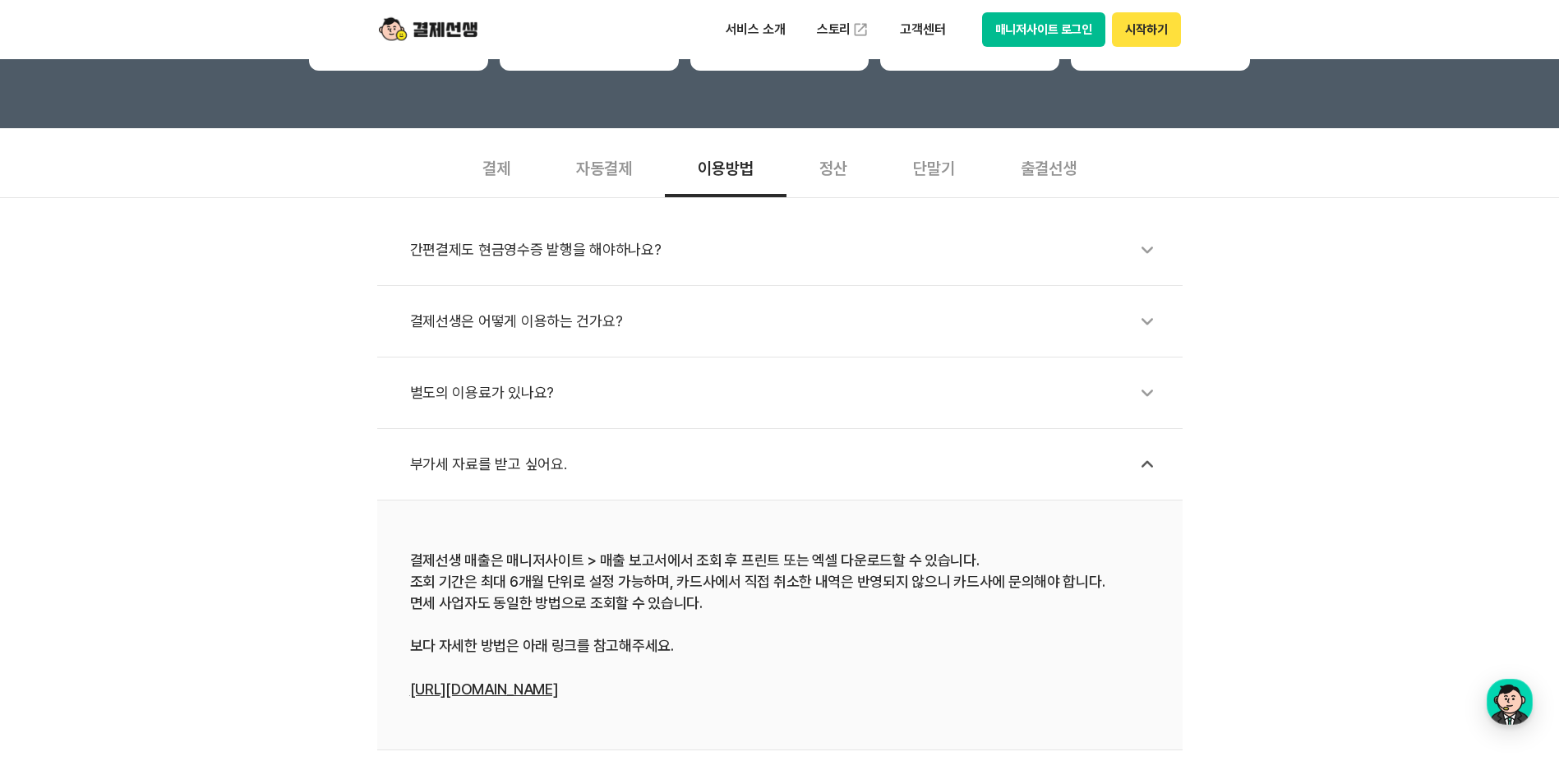
scroll to position [247, 0]
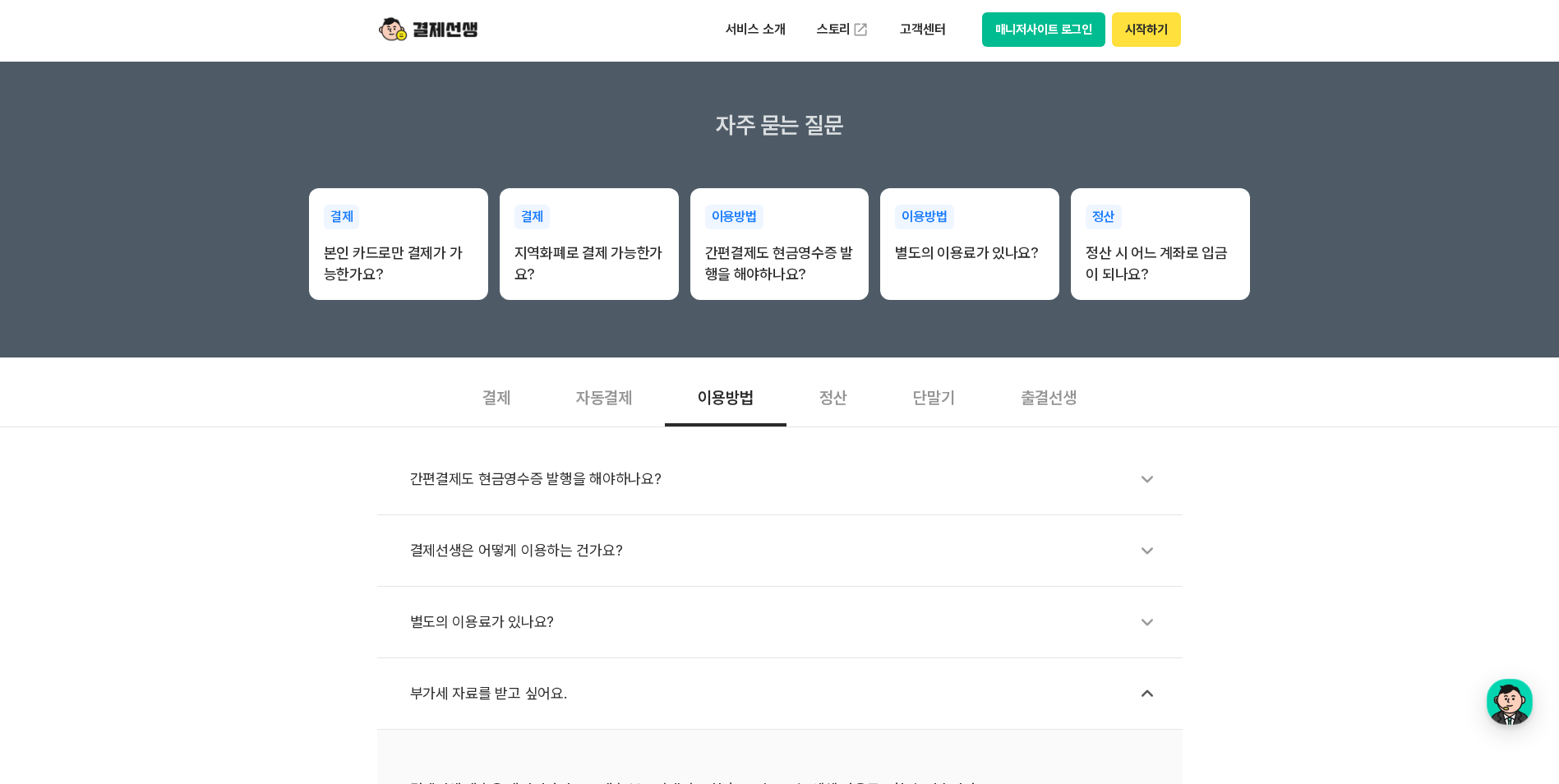
click at [949, 396] on div "단말기" at bounding box center [934, 396] width 108 height 60
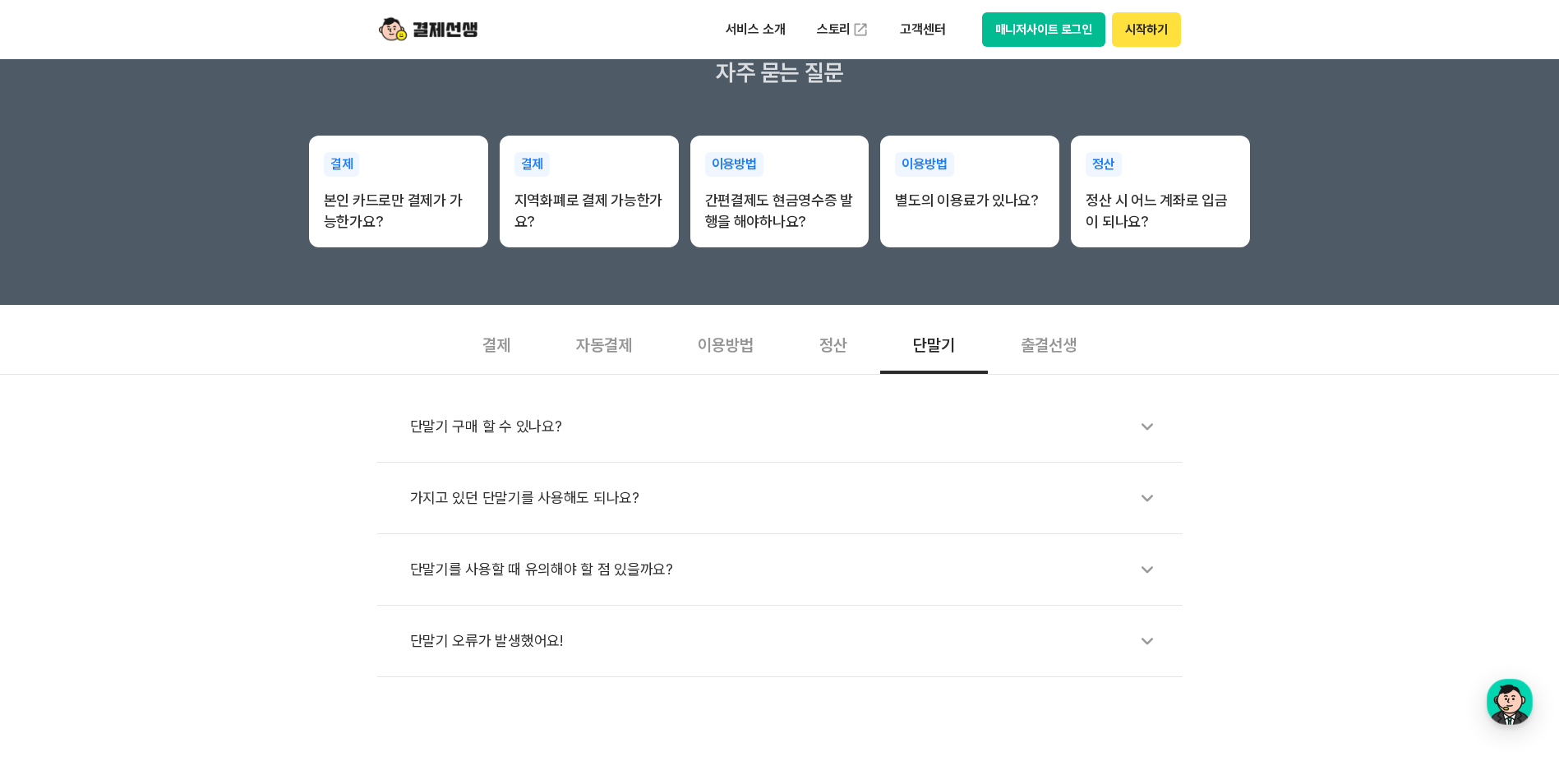
scroll to position [329, 0]
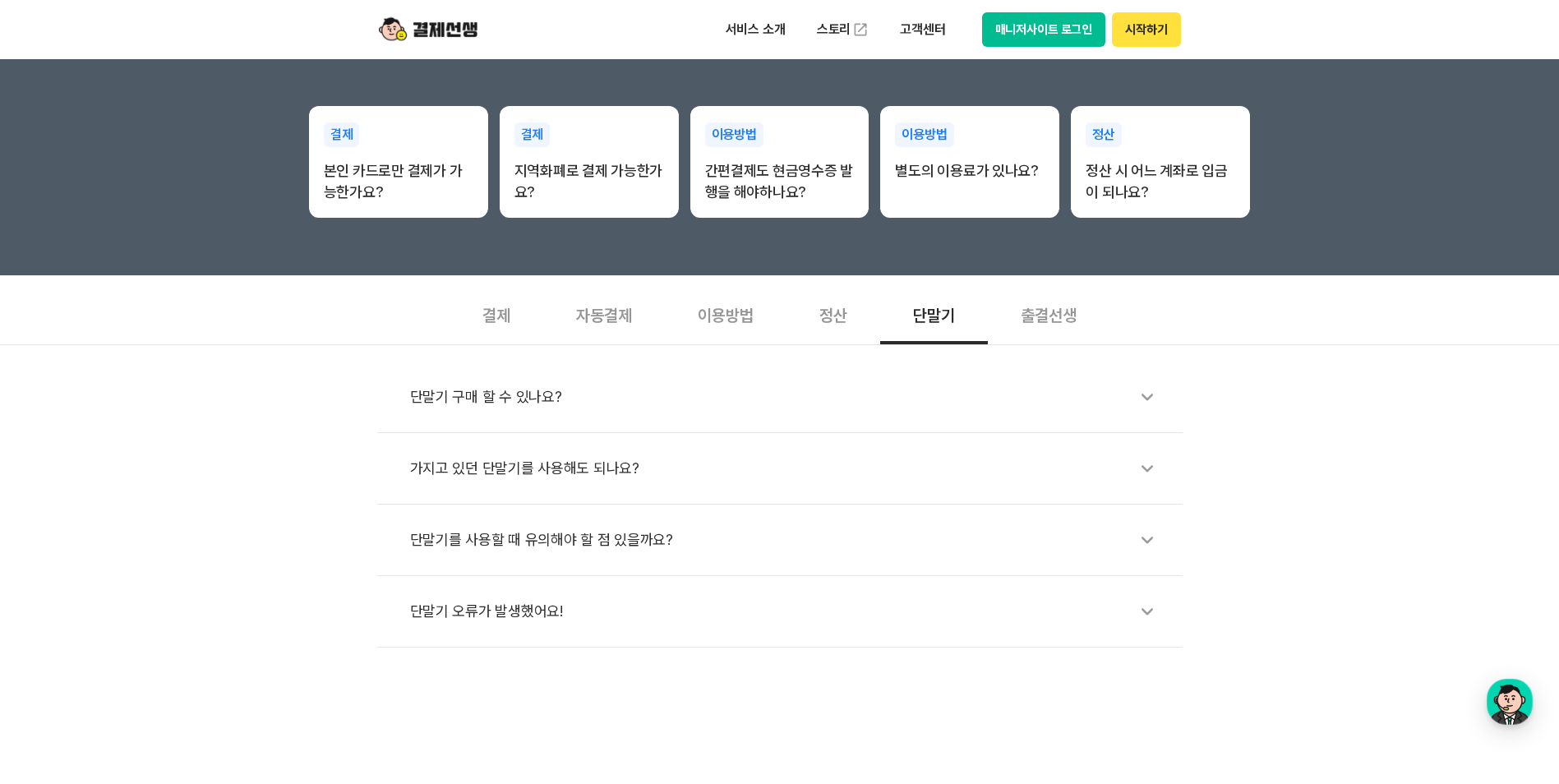
click at [946, 398] on div "단말기 구매 할 수 있나요?" at bounding box center [788, 397] width 756 height 38
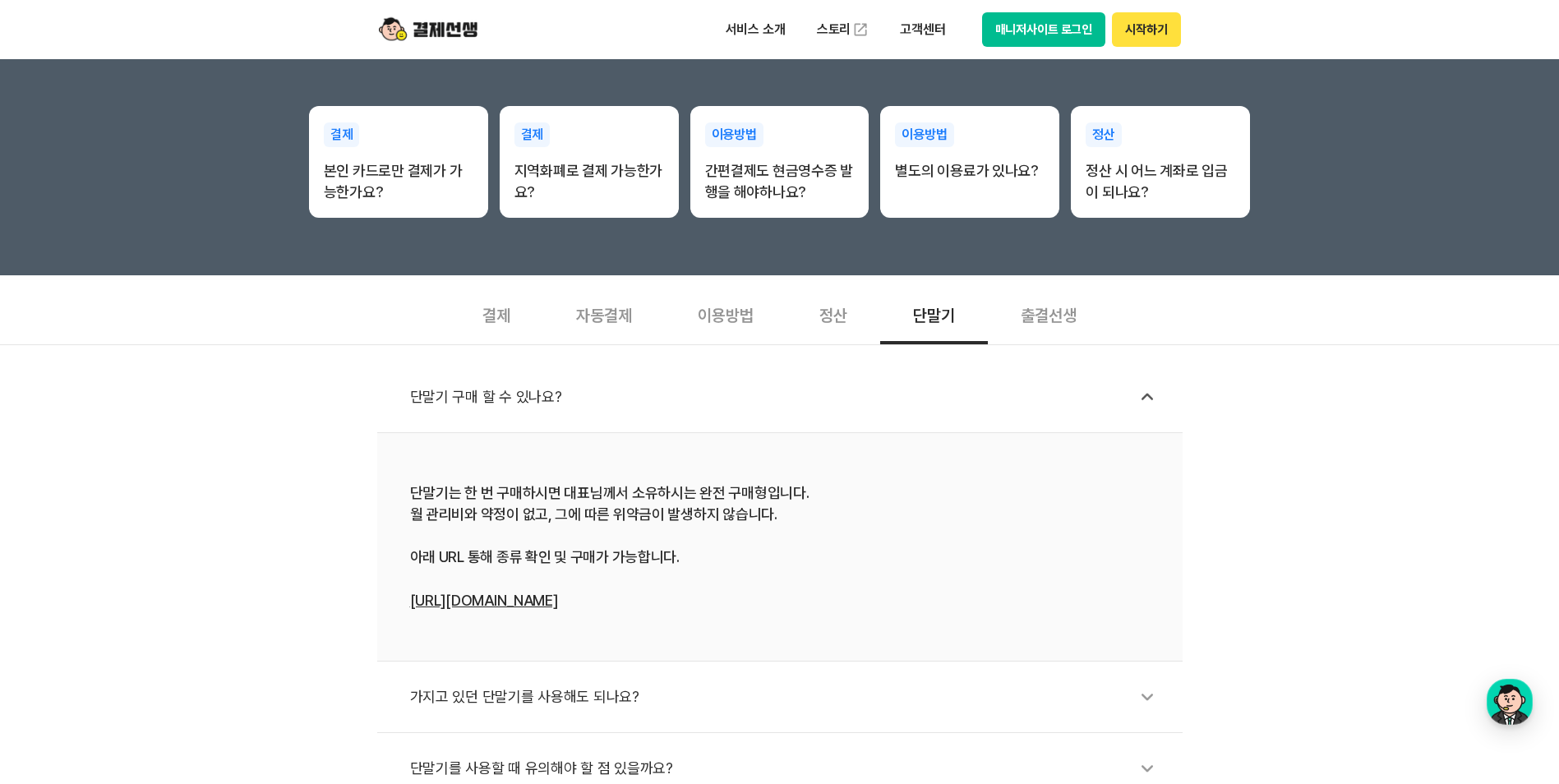
drag, startPoint x: 510, startPoint y: 494, endPoint x: 805, endPoint y: 592, distance: 310.9
click at [805, 592] on div "단말기는 한 번 구매하시면 대표님께서 소유하시는 완전 구매형입니다. 월 관리비와 약정이 없고, 그에 따른 위약금이 발생하지 않습니다. 아래 U…" at bounding box center [779, 547] width 739 height 129
drag, startPoint x: 805, startPoint y: 592, endPoint x: 768, endPoint y: 580, distance: 38.9
click at [768, 580] on div "단말기는 한 번 구매하시면 대표님께서 소유하시는 완전 구매형입니다. 월 관리비와 약정이 없고, 그에 따른 위약금이 발생하지 않습니다. 아래 U…" at bounding box center [779, 547] width 739 height 129
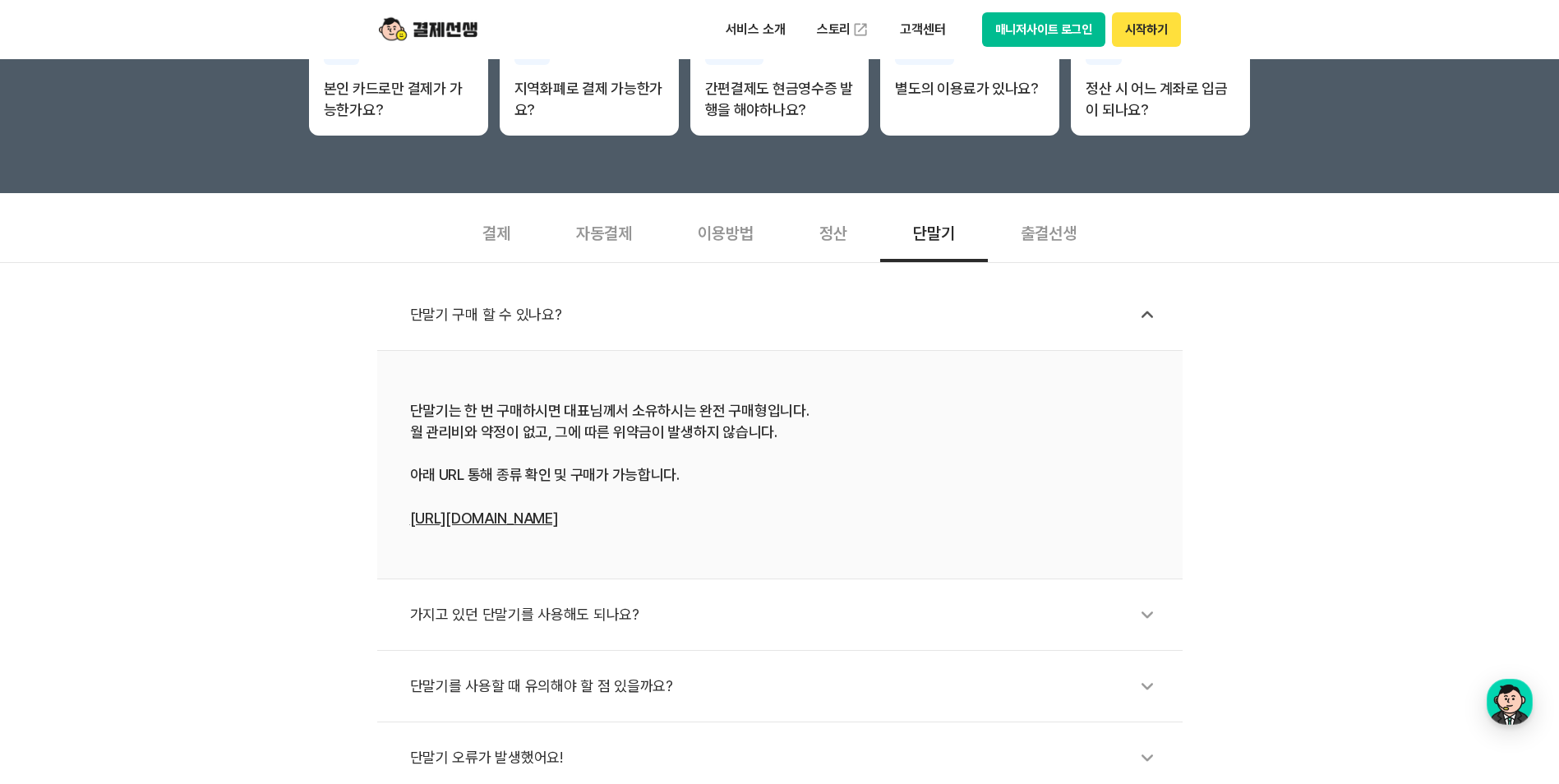
drag, startPoint x: 704, startPoint y: 532, endPoint x: 570, endPoint y: 401, distance: 187.4
click at [570, 401] on li "단말기는 한 번 구매하시면 대표님께서 소유하시는 완전 구매형입니다. 월 관리비와 약정이 없고, 그에 따른 위약금이 발생하지 않습니다. 아래 U…" at bounding box center [779, 465] width 805 height 229
drag, startPoint x: 570, startPoint y: 401, endPoint x: 544, endPoint y: 392, distance: 27.5
click at [544, 392] on li "단말기는 한 번 구매하시면 대표님께서 소유하시는 완전 구매형입니다. 월 관리비와 약정이 없고, 그에 따른 위약금이 발생하지 않습니다. 아래 U…" at bounding box center [779, 465] width 805 height 229
click at [508, 514] on link "[URL][DOMAIN_NAME]" at bounding box center [483, 517] width 148 height 17
